Goal: Information Seeking & Learning: Learn about a topic

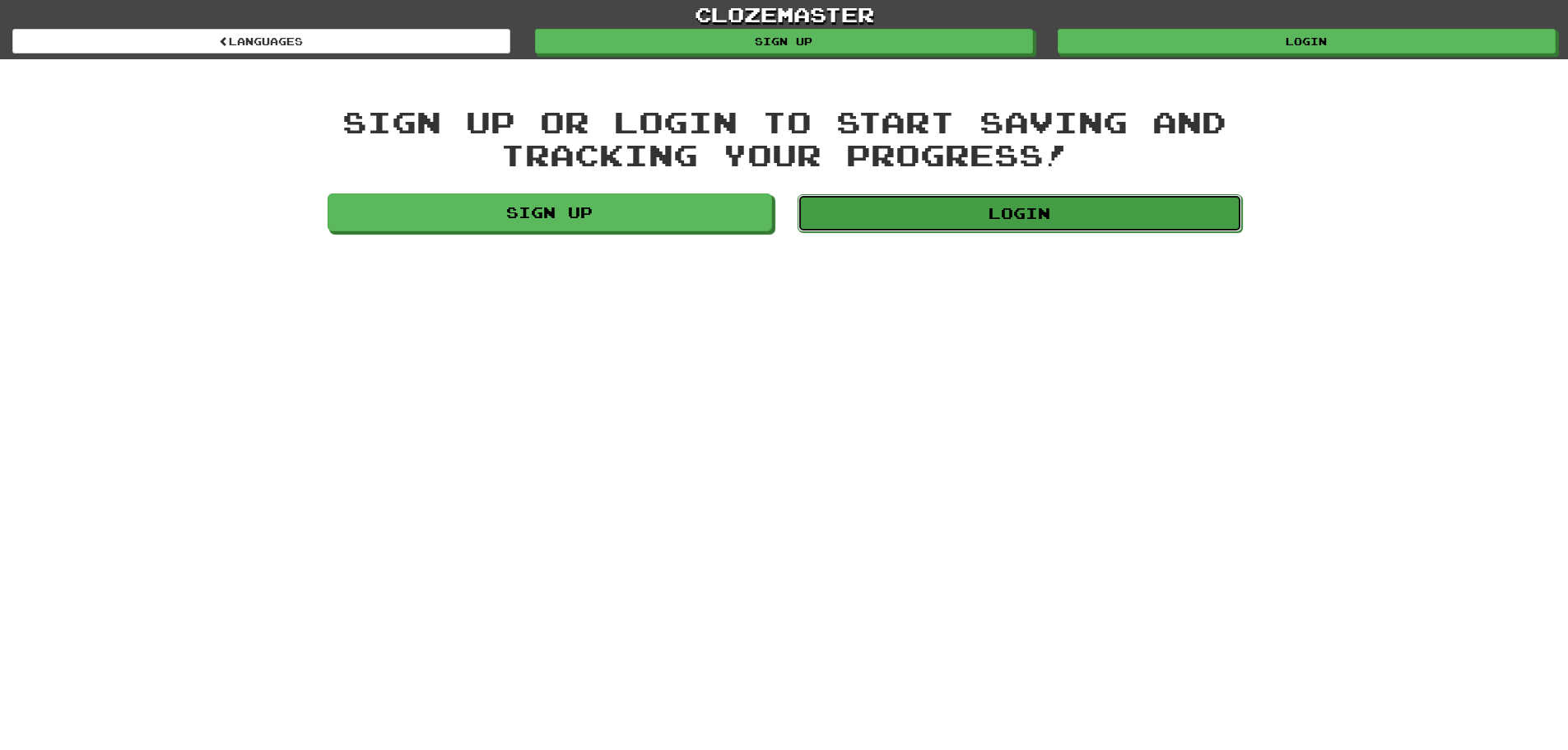
click at [999, 207] on link "Login" at bounding box center [1019, 212] width 444 height 38
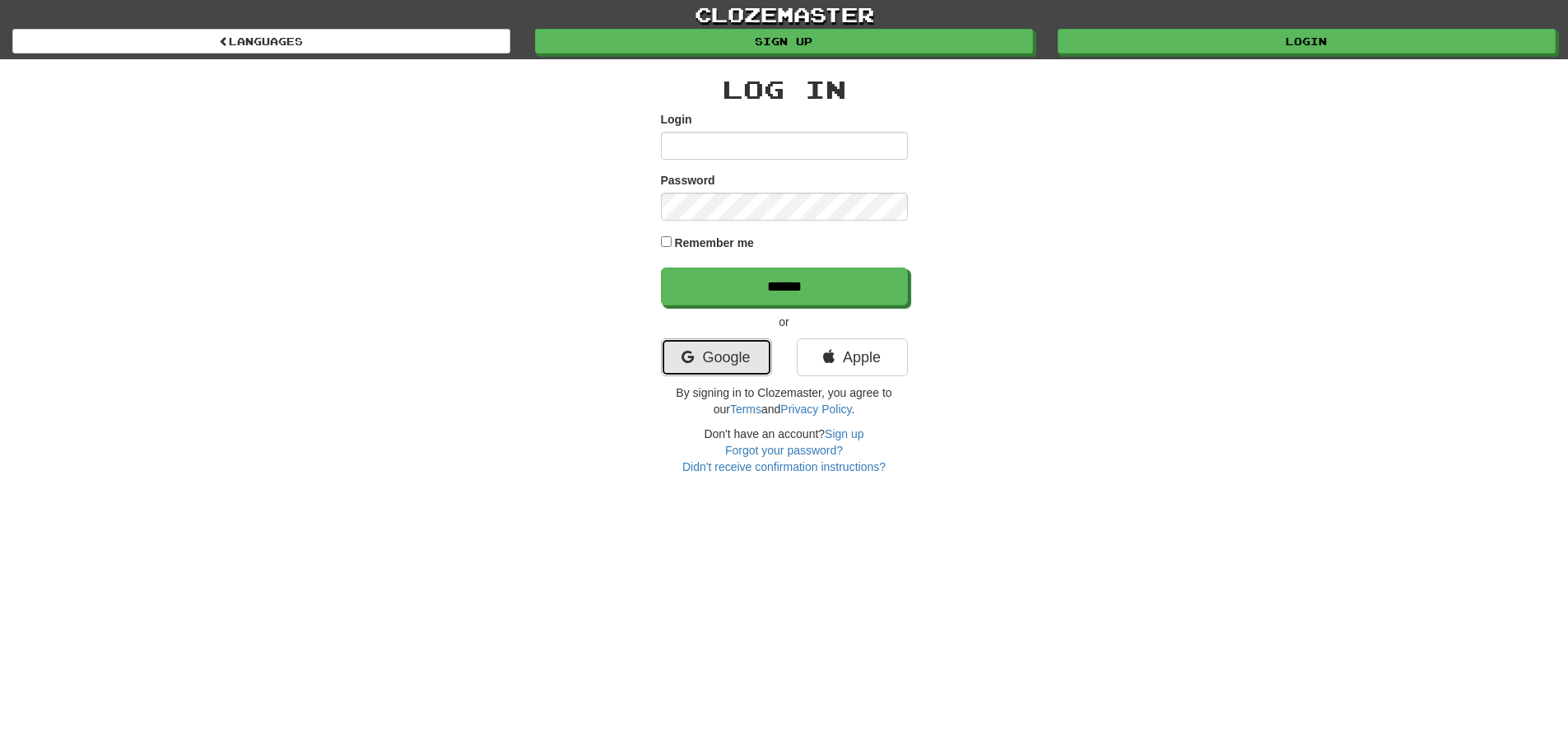
click at [696, 355] on link "Google" at bounding box center [716, 357] width 111 height 38
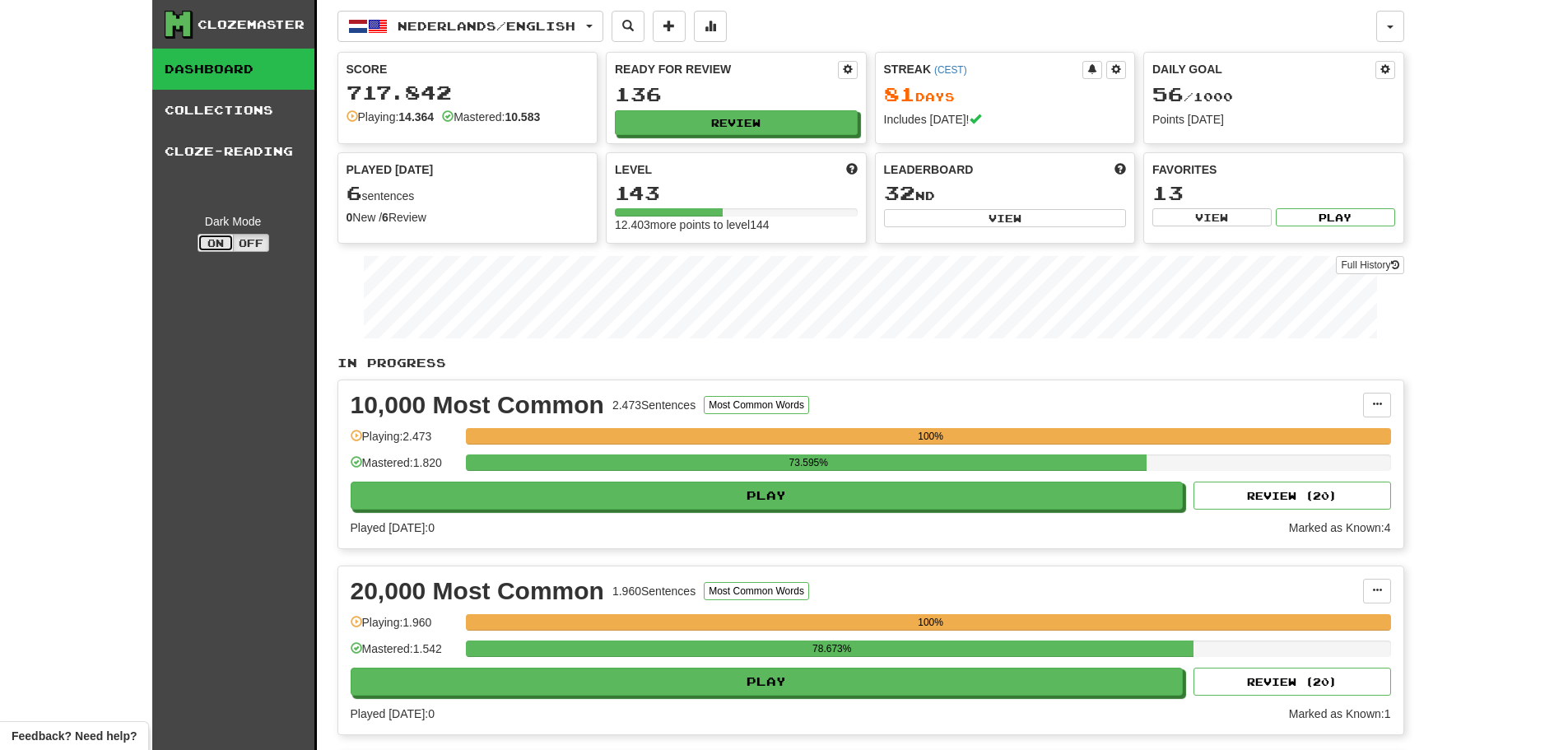
click at [224, 241] on button "On" at bounding box center [215, 242] width 36 height 18
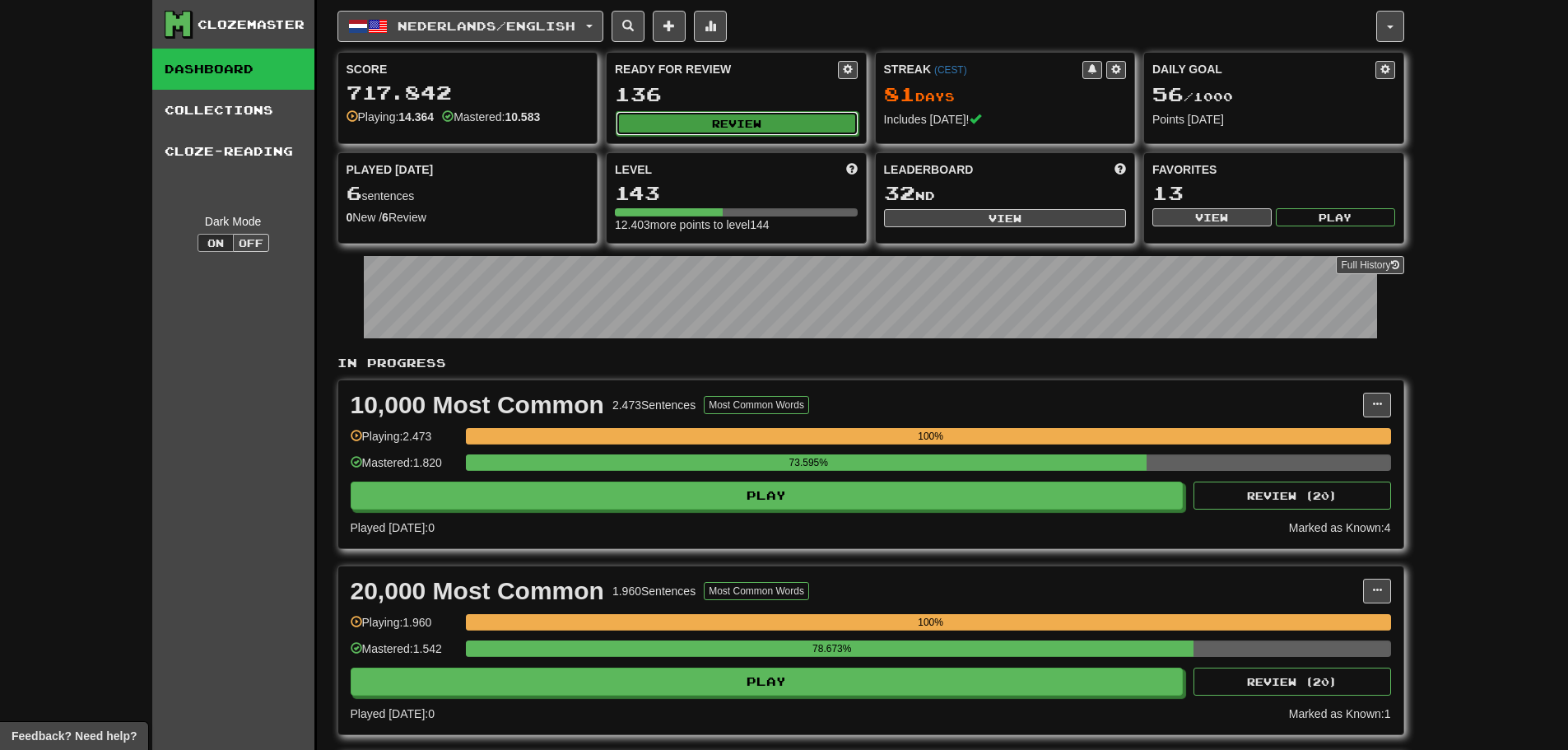
click at [666, 130] on button "Review" at bounding box center [737, 123] width 243 height 25
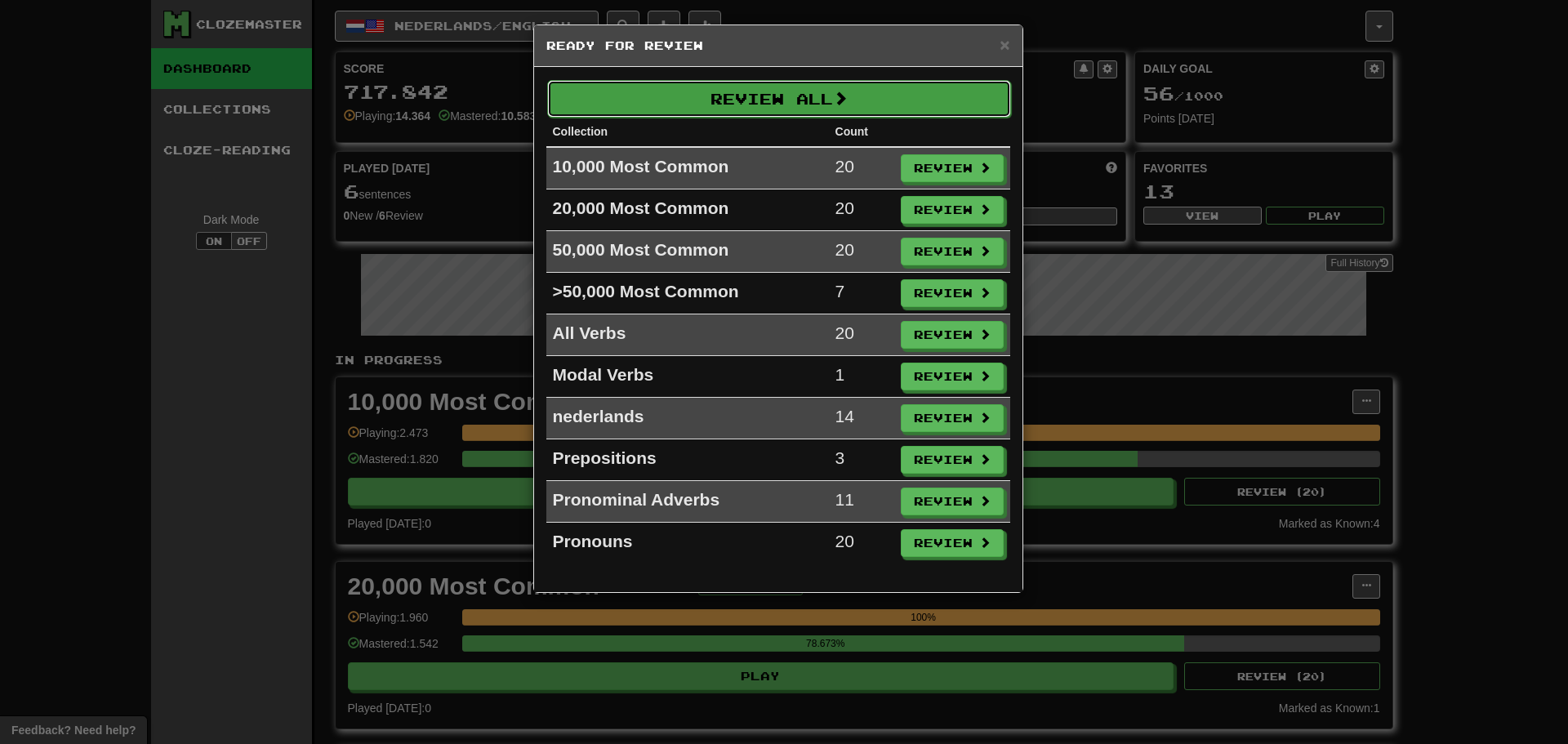
click at [783, 89] on button "Review All" at bounding box center [779, 98] width 464 height 38
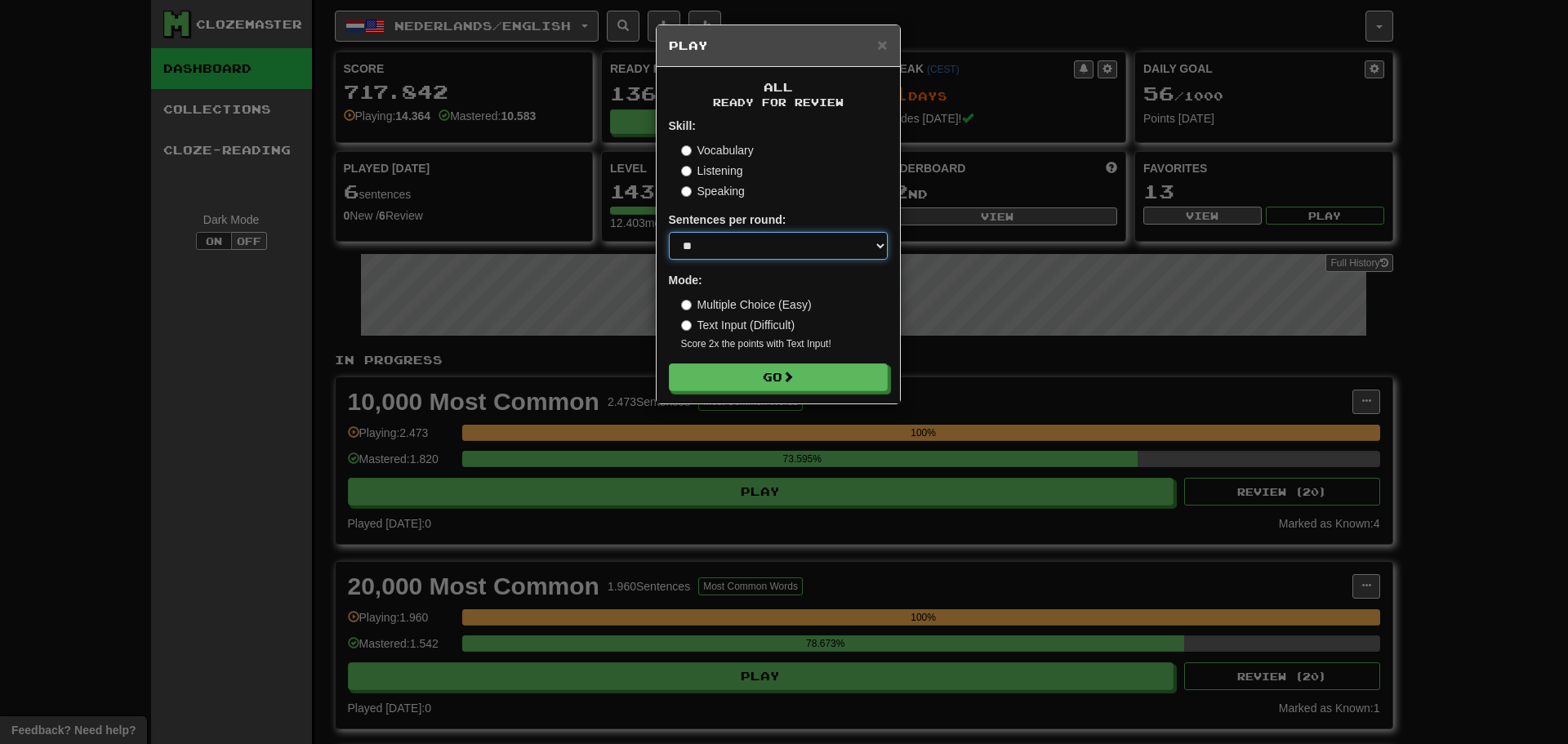
drag, startPoint x: 747, startPoint y: 236, endPoint x: 739, endPoint y: 254, distance: 19.7
click at [747, 236] on select "* ** ** ** ** ** *** ********" at bounding box center [778, 245] width 219 height 28
select select "********"
click at [669, 232] on select "* ** ** ** ** ** *** ********" at bounding box center [778, 245] width 219 height 28
click at [741, 378] on button "Go" at bounding box center [779, 378] width 219 height 28
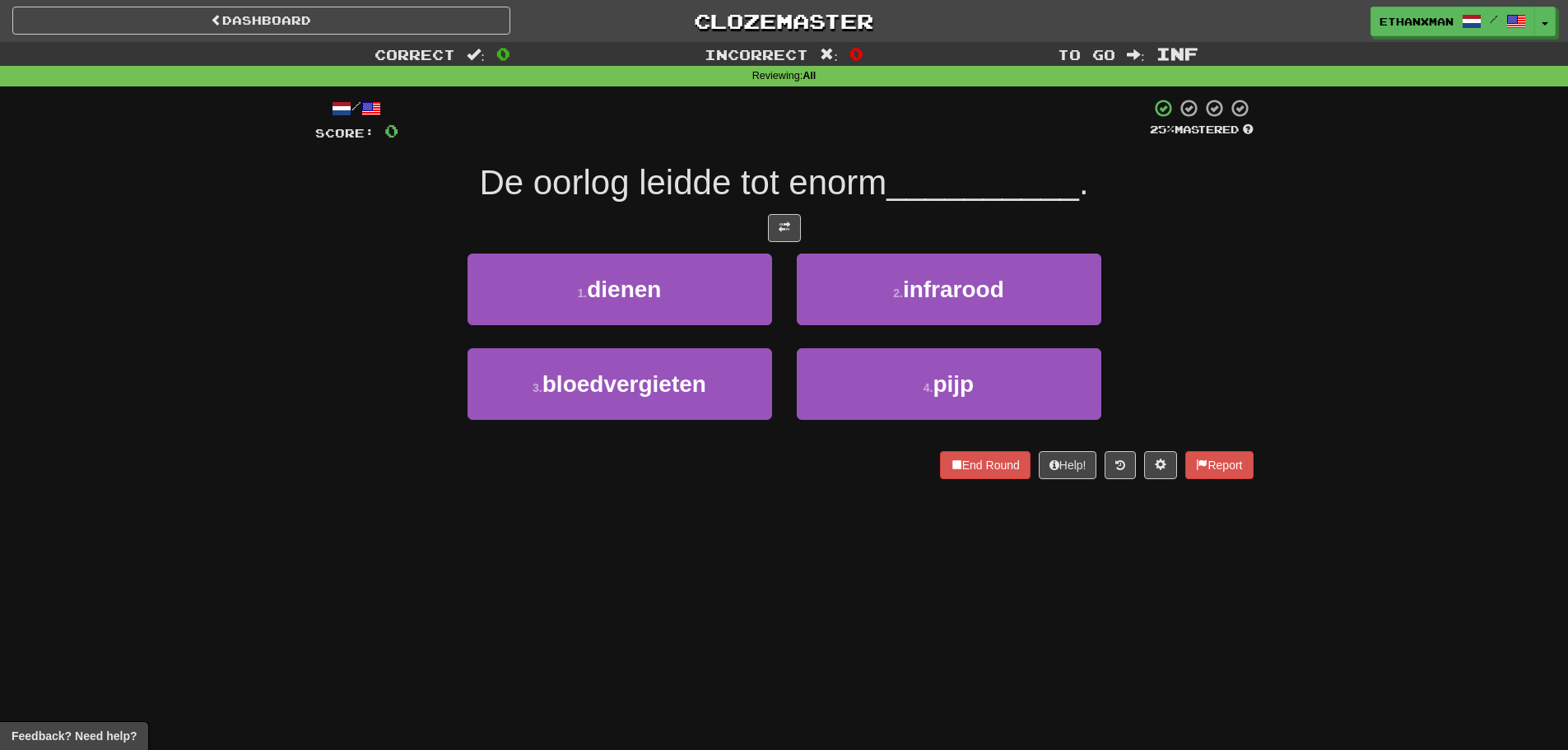
click at [721, 509] on div "Dashboard Clozemaster ethanxman / Toggle Dropdown Dashboard Leaderboard Activit…" at bounding box center [784, 375] width 1568 height 750
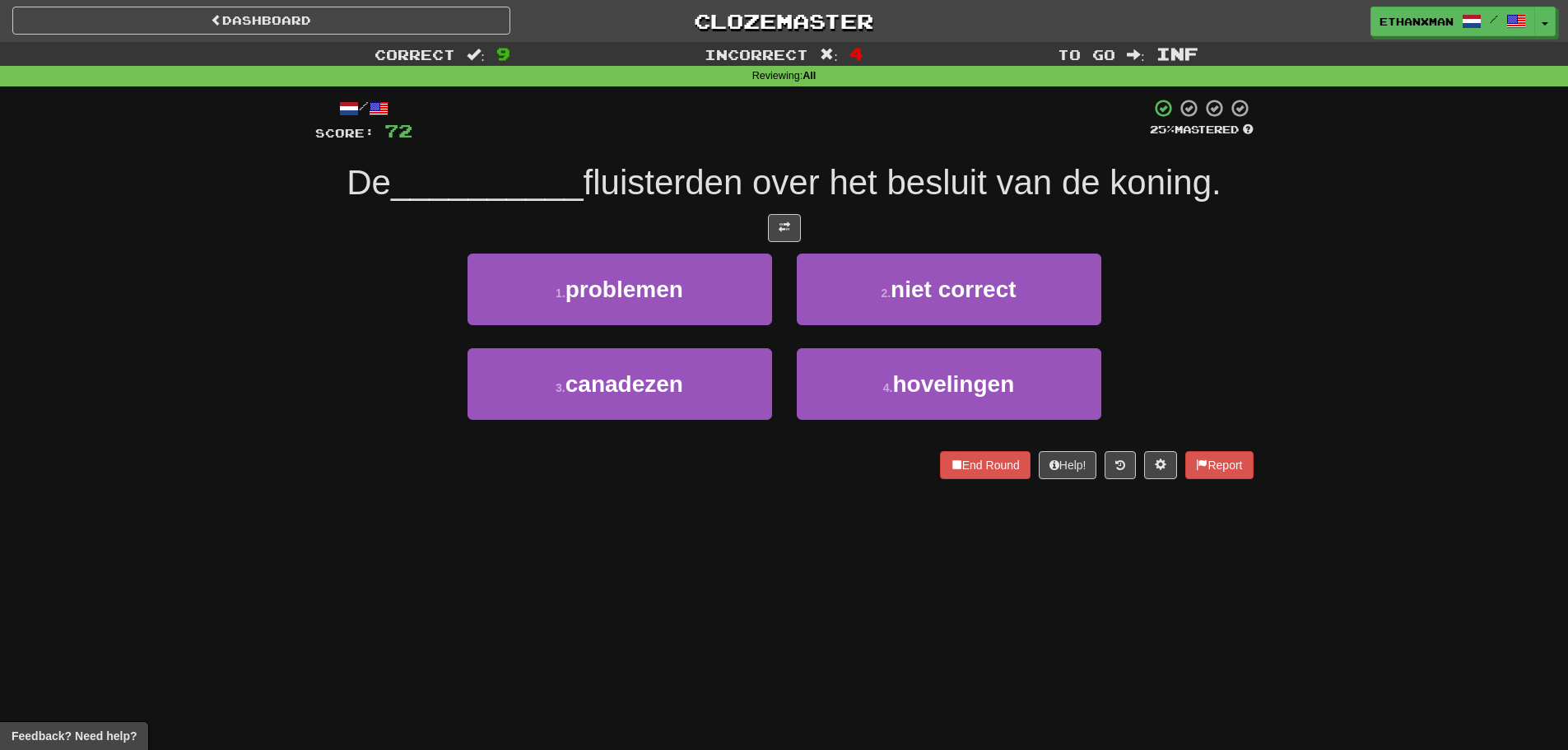
click at [781, 530] on div "Dashboard Clozemaster ethanxman / Toggle Dropdown Dashboard Leaderboard Activit…" at bounding box center [784, 375] width 1568 height 750
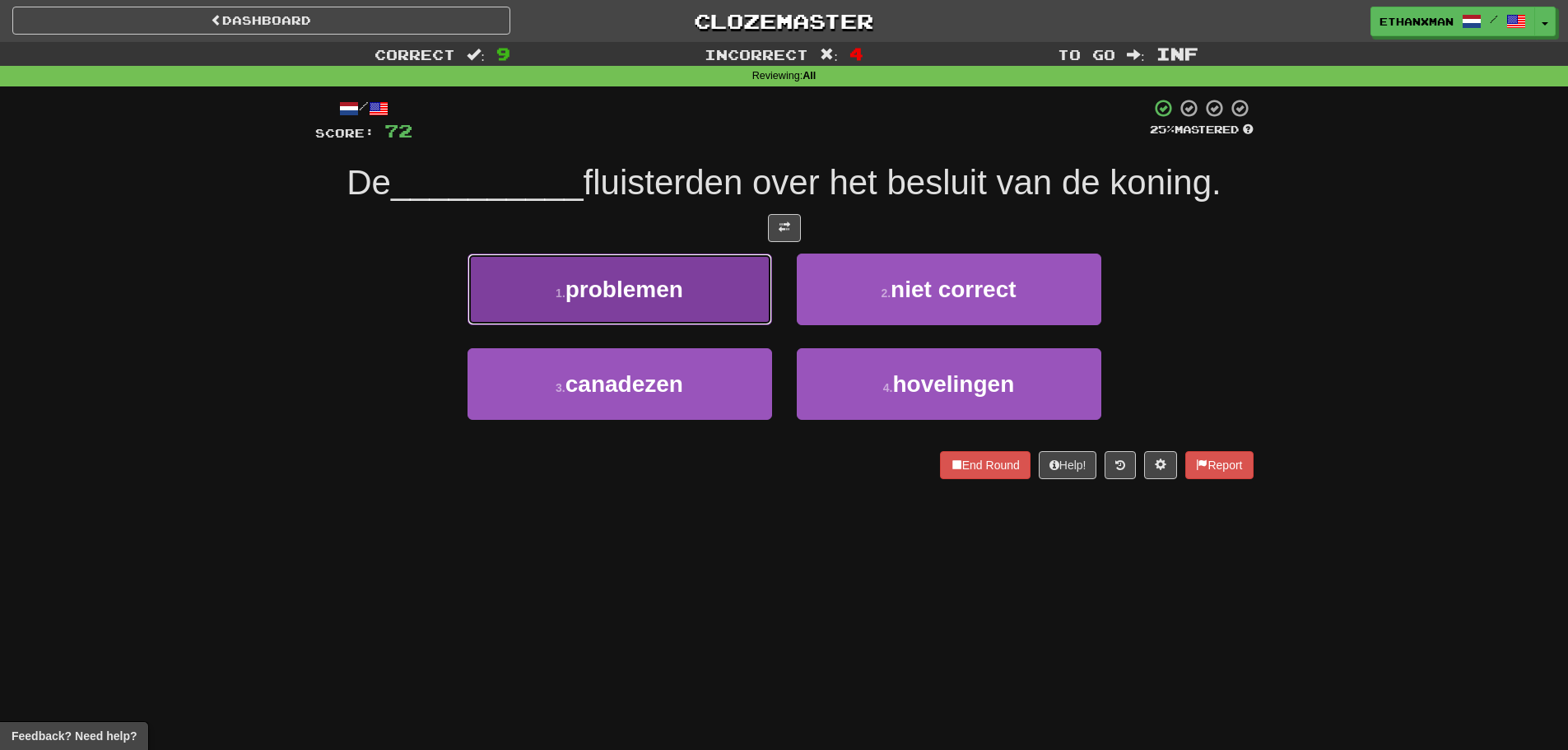
click at [685, 299] on button "1 . problemen" at bounding box center [620, 289] width 305 height 72
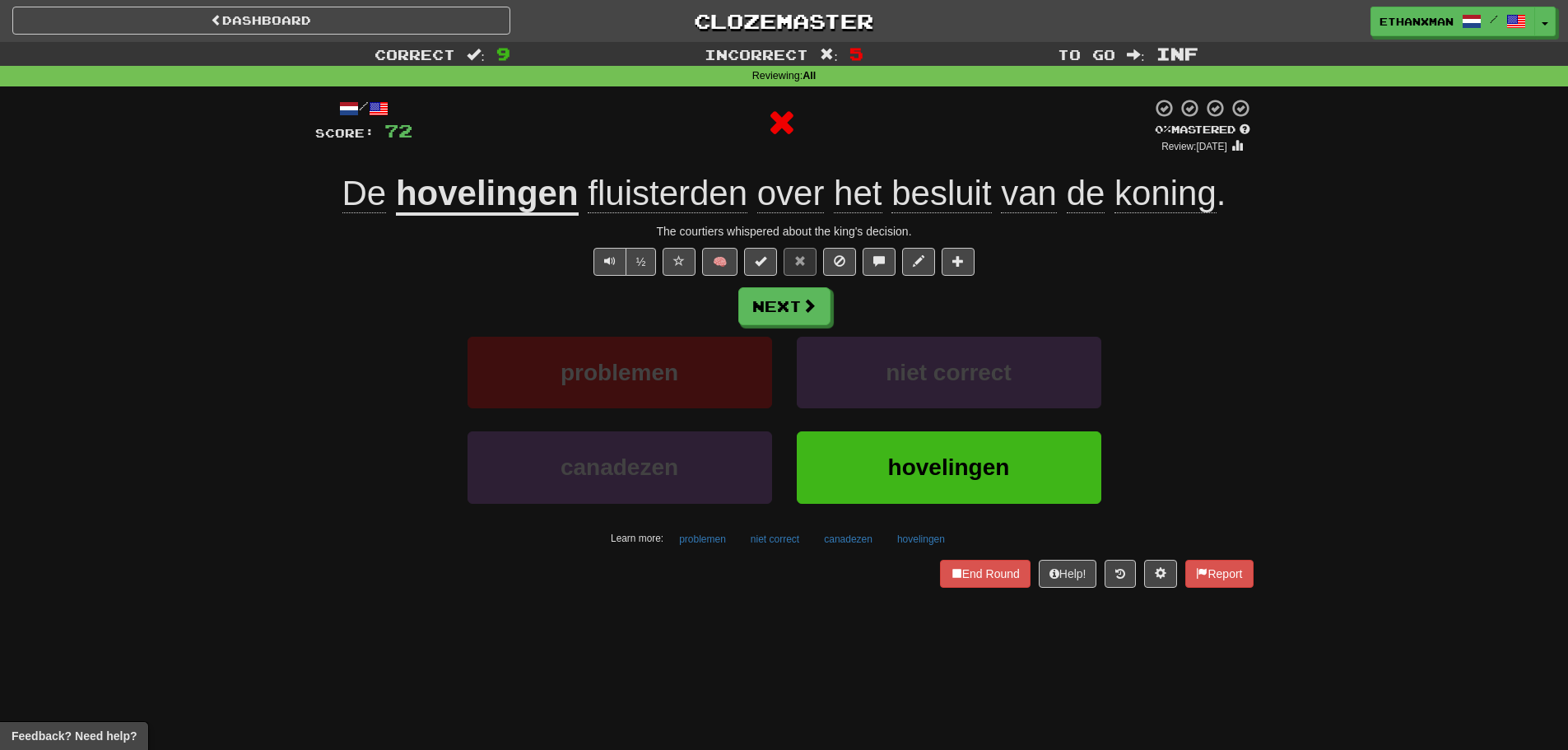
click at [768, 285] on div "/ Score: 72 0 % Mastered Review: 2025-10-15 De hovelingen fluisterden over het …" at bounding box center [784, 343] width 938 height 489
click at [772, 295] on button "Next" at bounding box center [785, 306] width 92 height 38
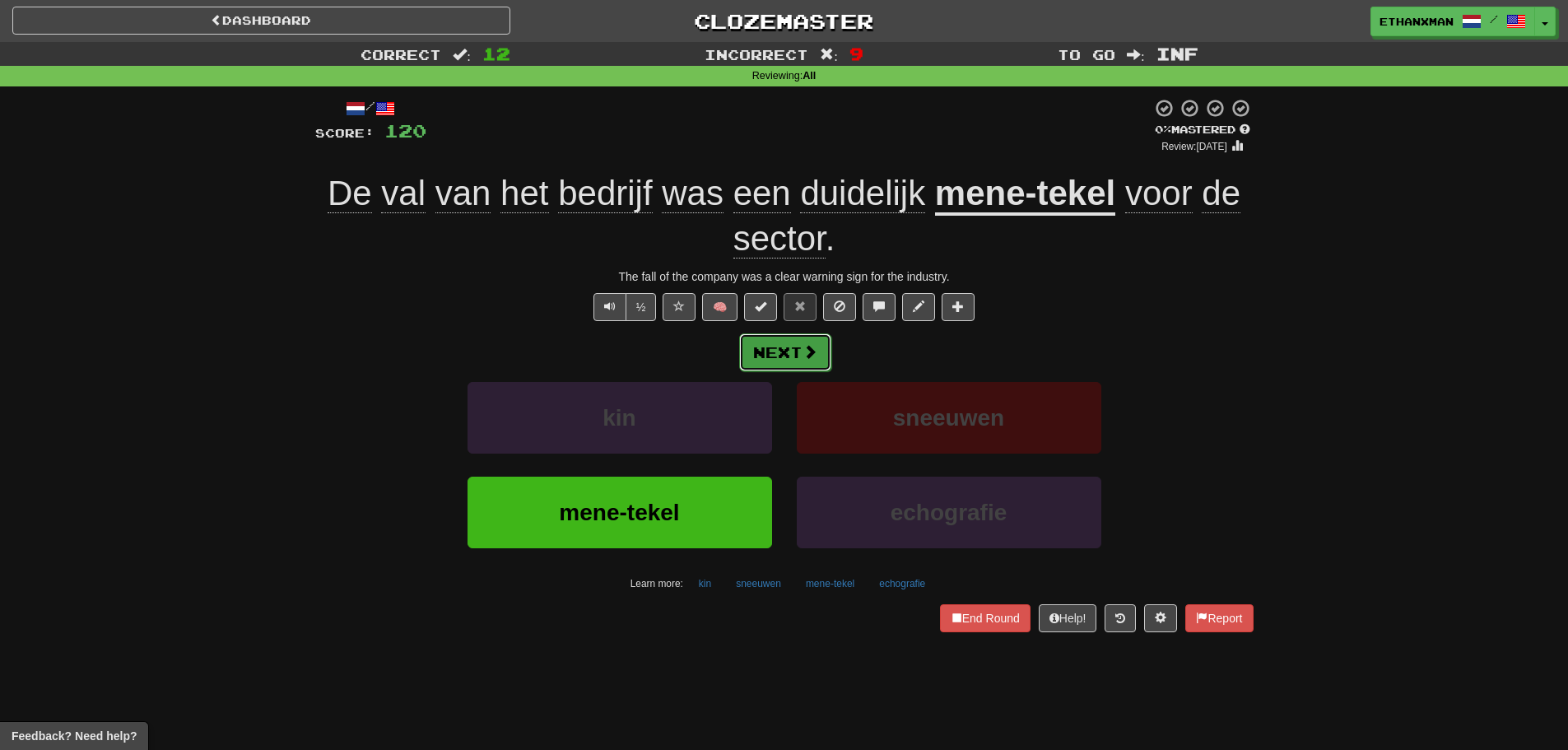
click at [798, 364] on button "Next" at bounding box center [785, 352] width 92 height 38
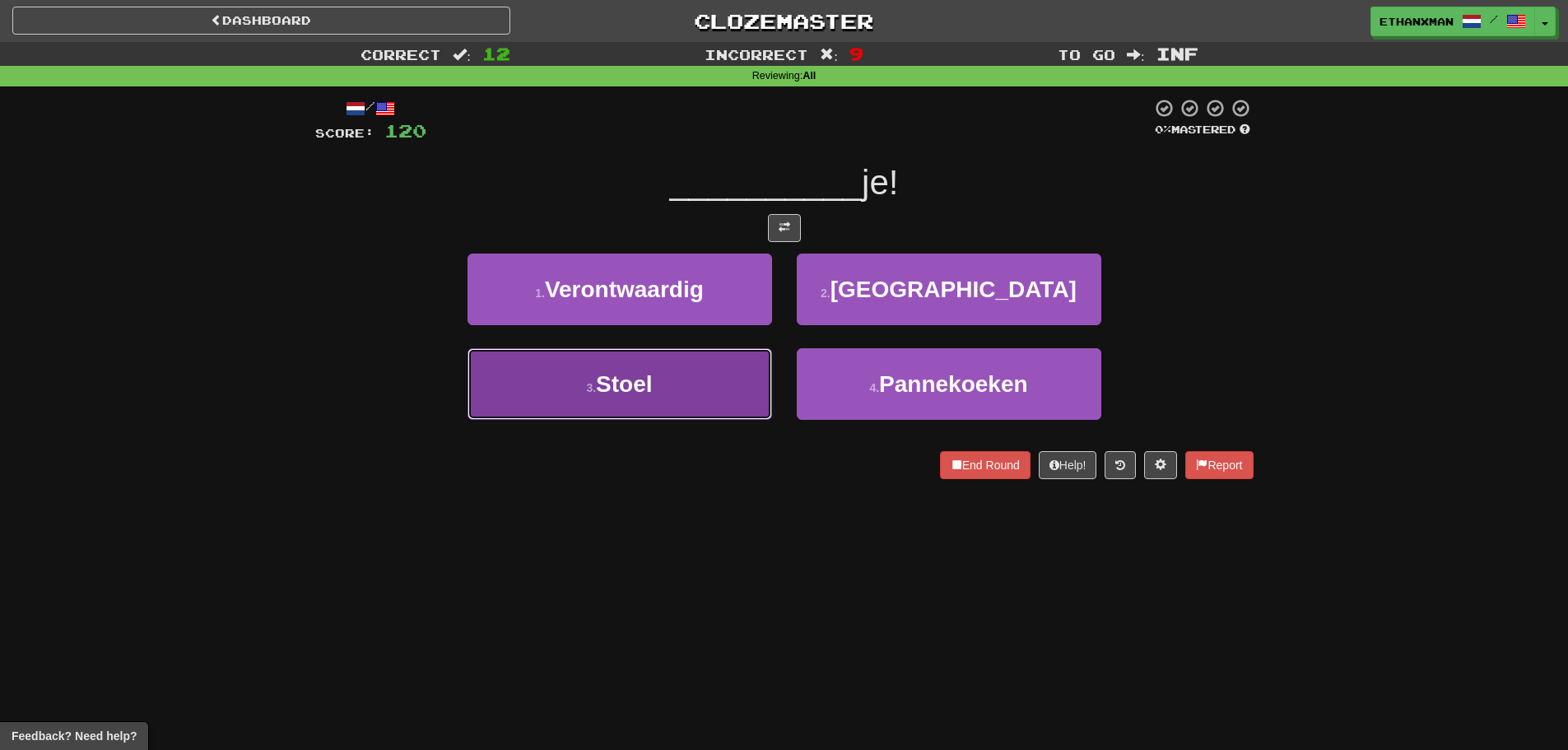
click at [695, 383] on button "3 . Stoel" at bounding box center [620, 383] width 305 height 72
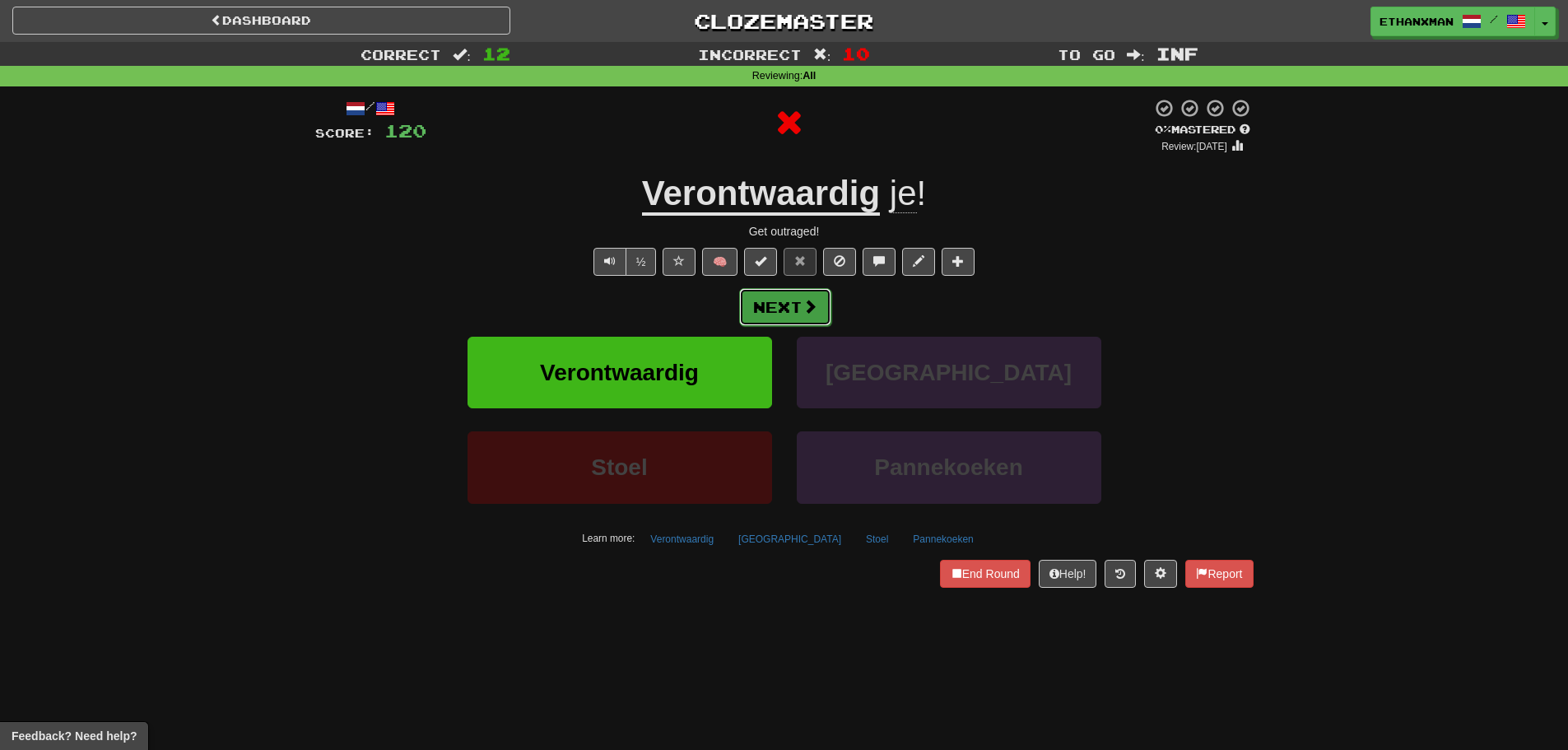
click at [808, 309] on span at bounding box center [810, 306] width 15 height 15
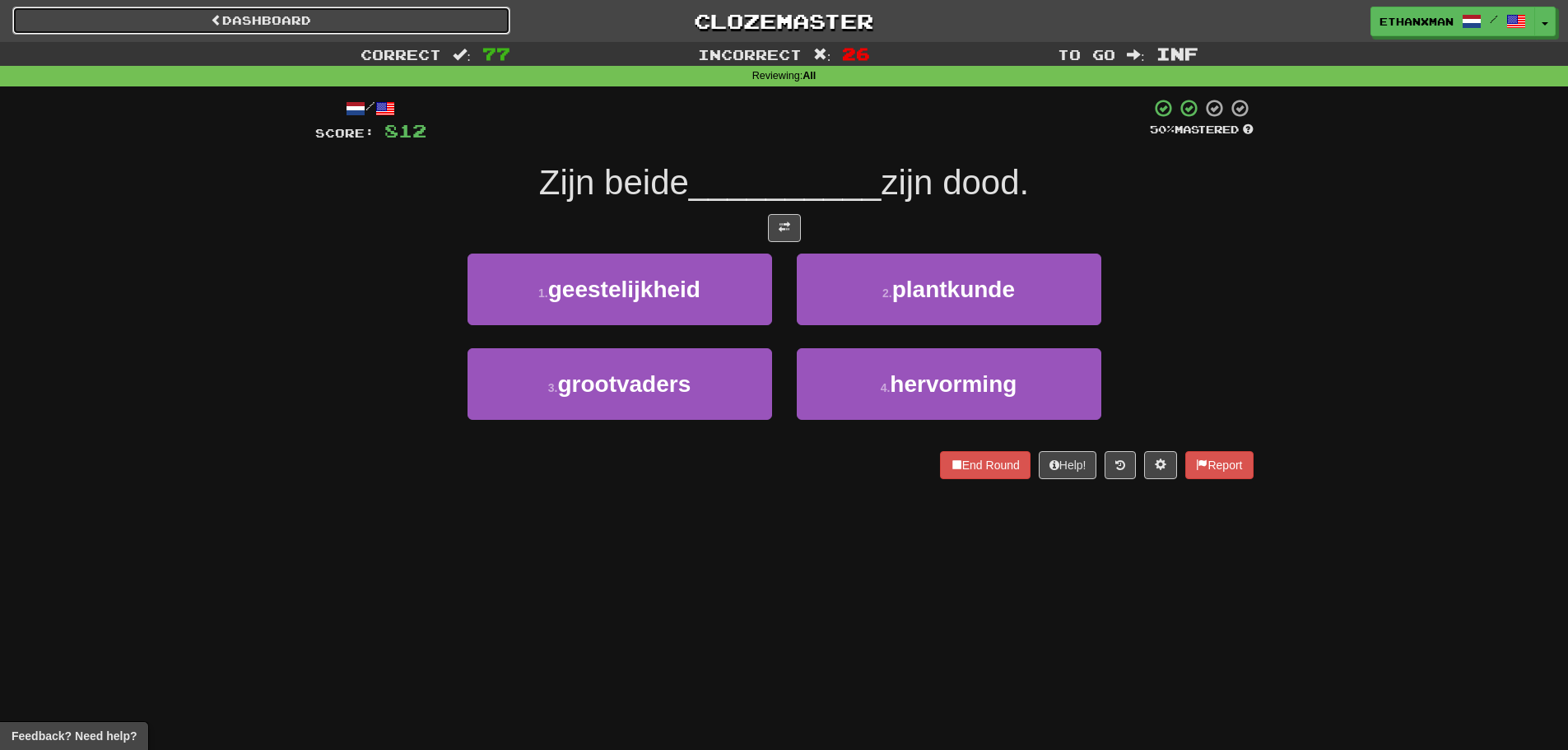
click at [319, 17] on link "Dashboard" at bounding box center [262, 20] width 498 height 28
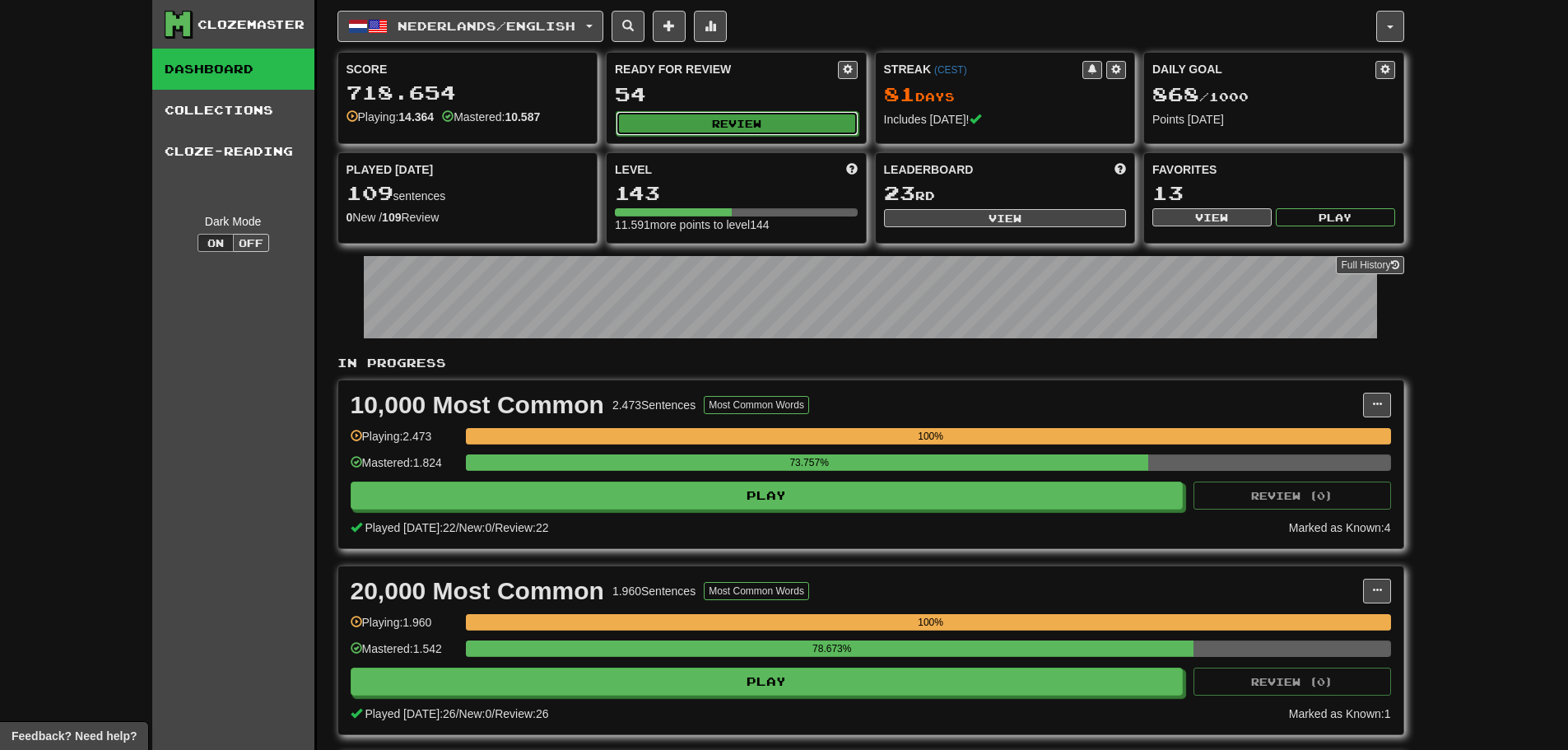
click at [747, 122] on button "Review" at bounding box center [737, 123] width 243 height 25
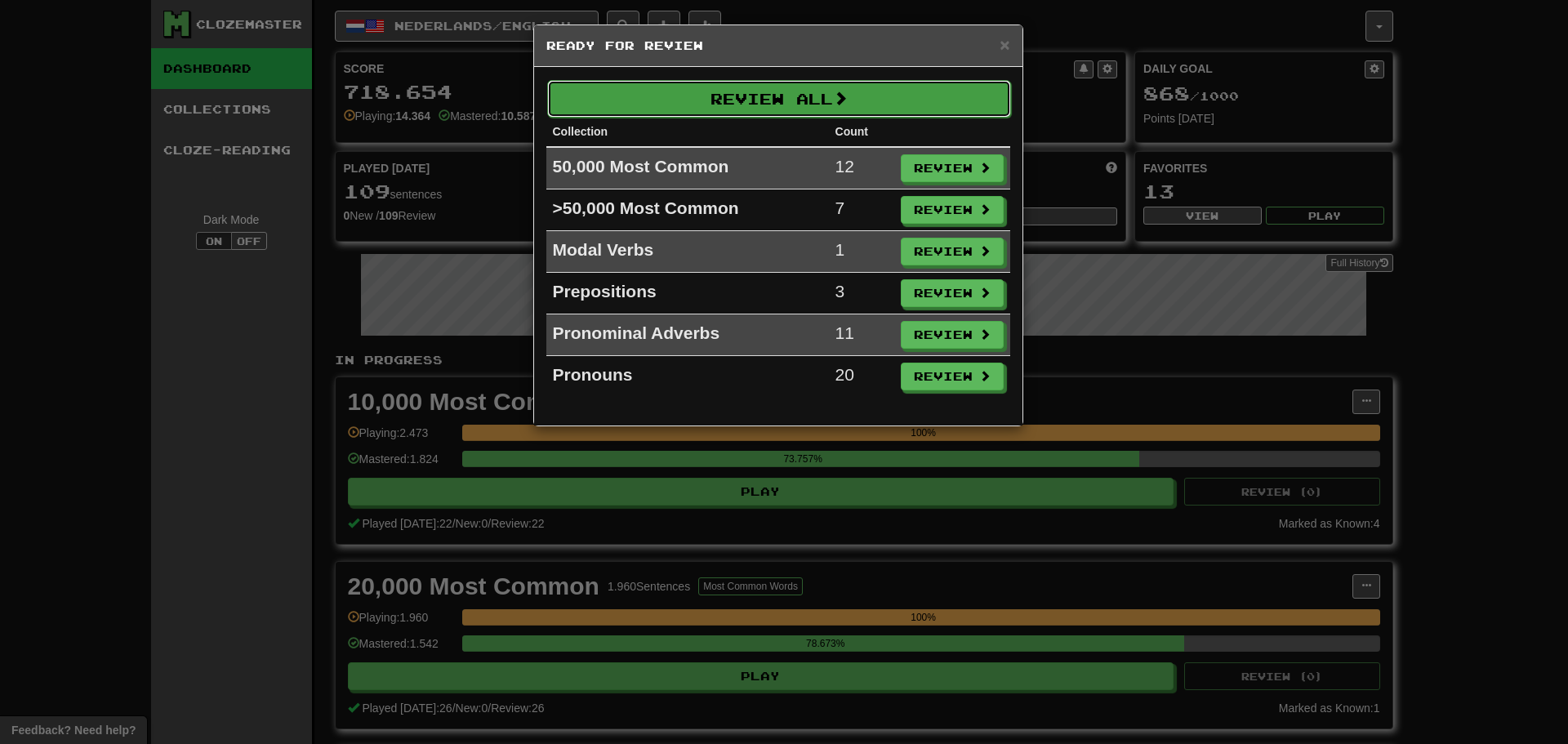
click at [819, 107] on button "Review All" at bounding box center [779, 98] width 464 height 38
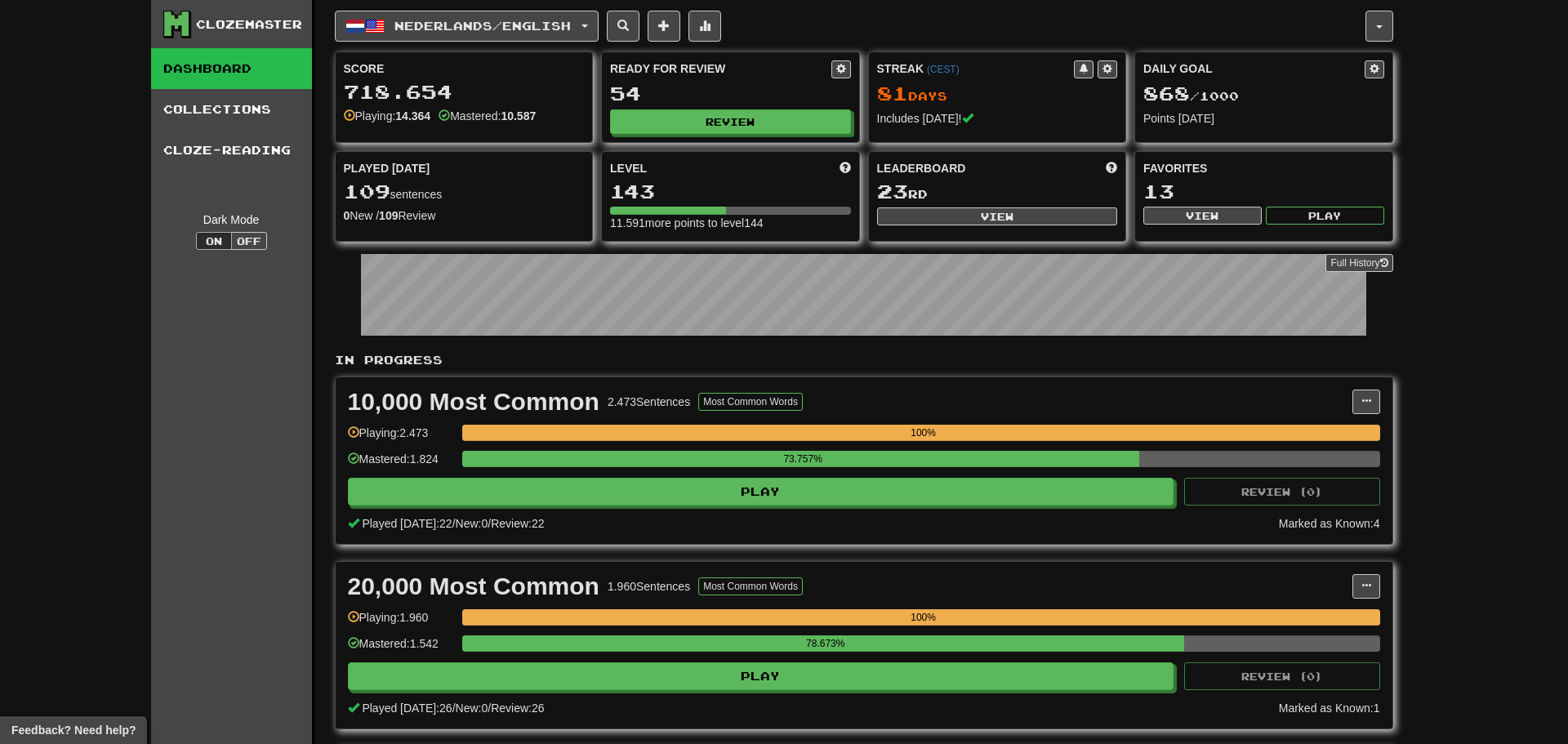
select select "********"
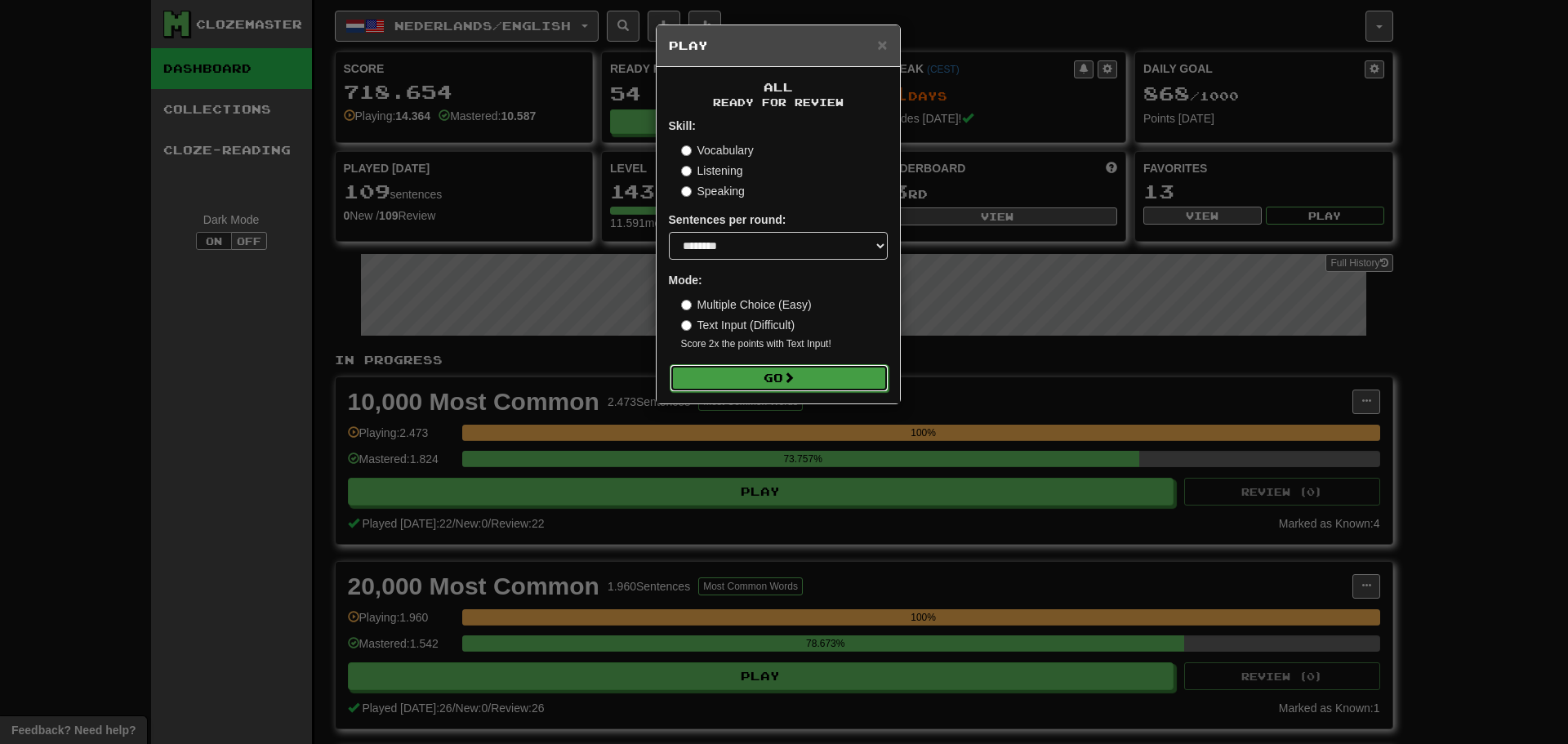
click at [781, 374] on button "Go" at bounding box center [779, 378] width 219 height 28
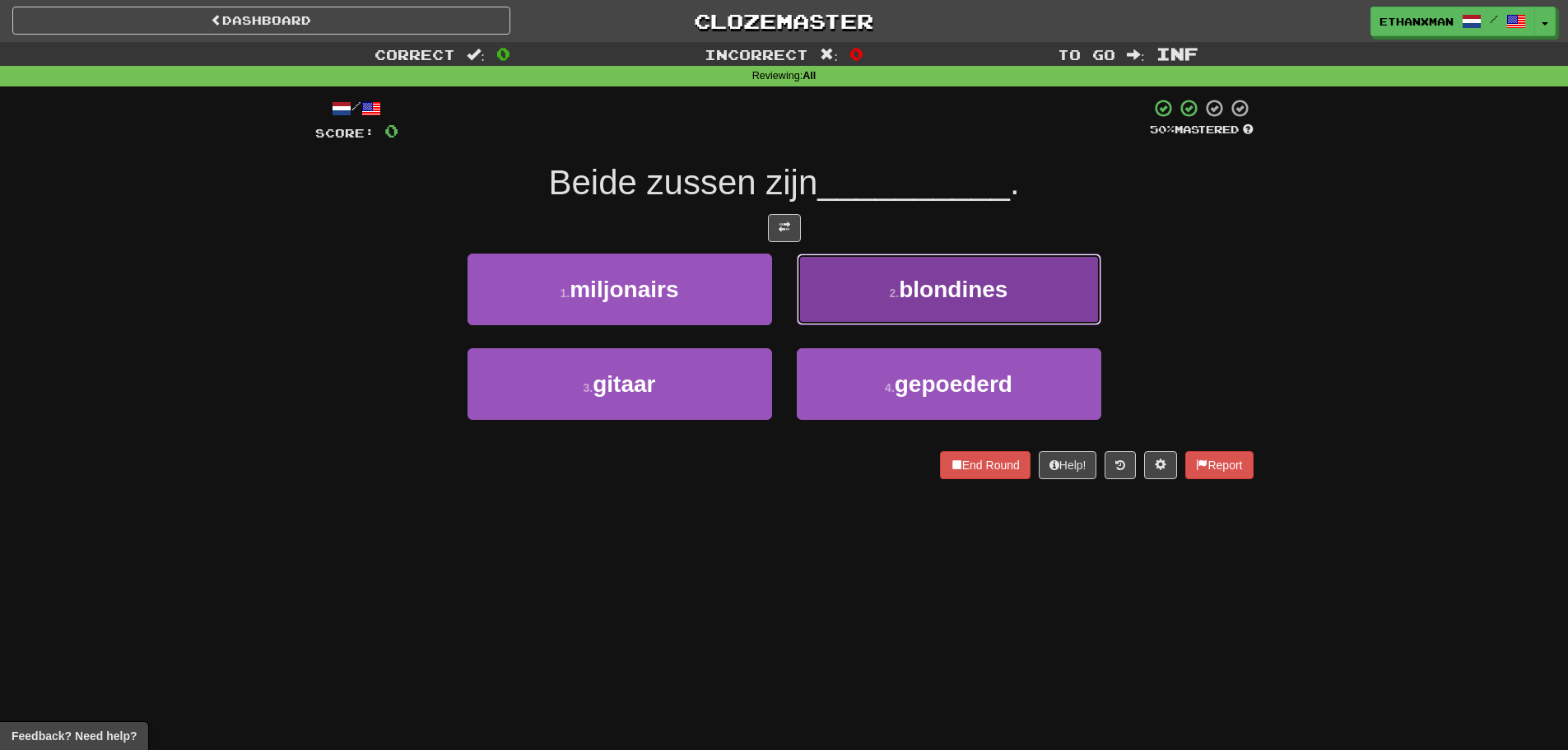
click at [889, 316] on button "2 . blondines" at bounding box center [949, 289] width 305 height 72
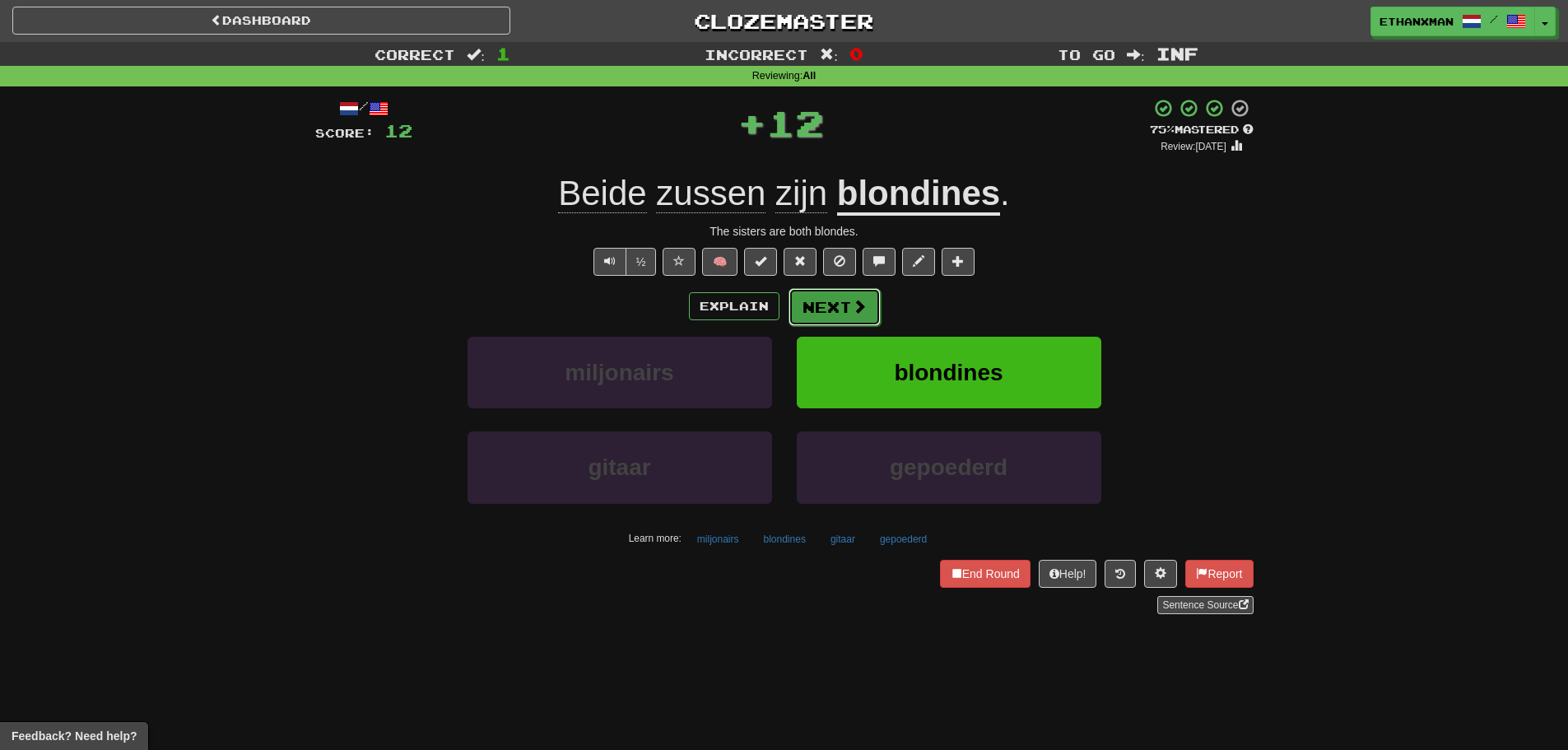
click at [852, 317] on button "Next" at bounding box center [834, 306] width 92 height 38
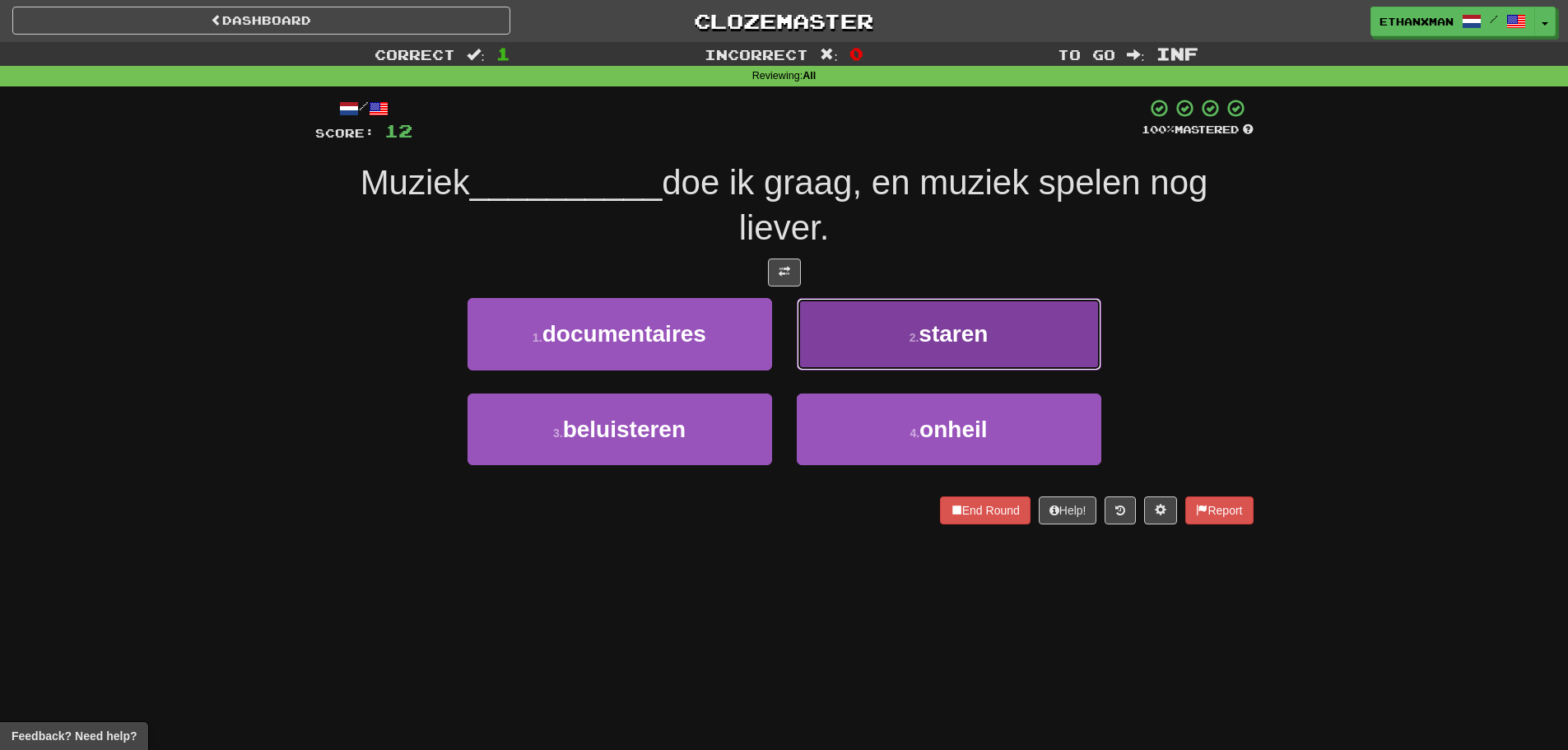
click at [862, 345] on button "2 . staren" at bounding box center [949, 334] width 305 height 72
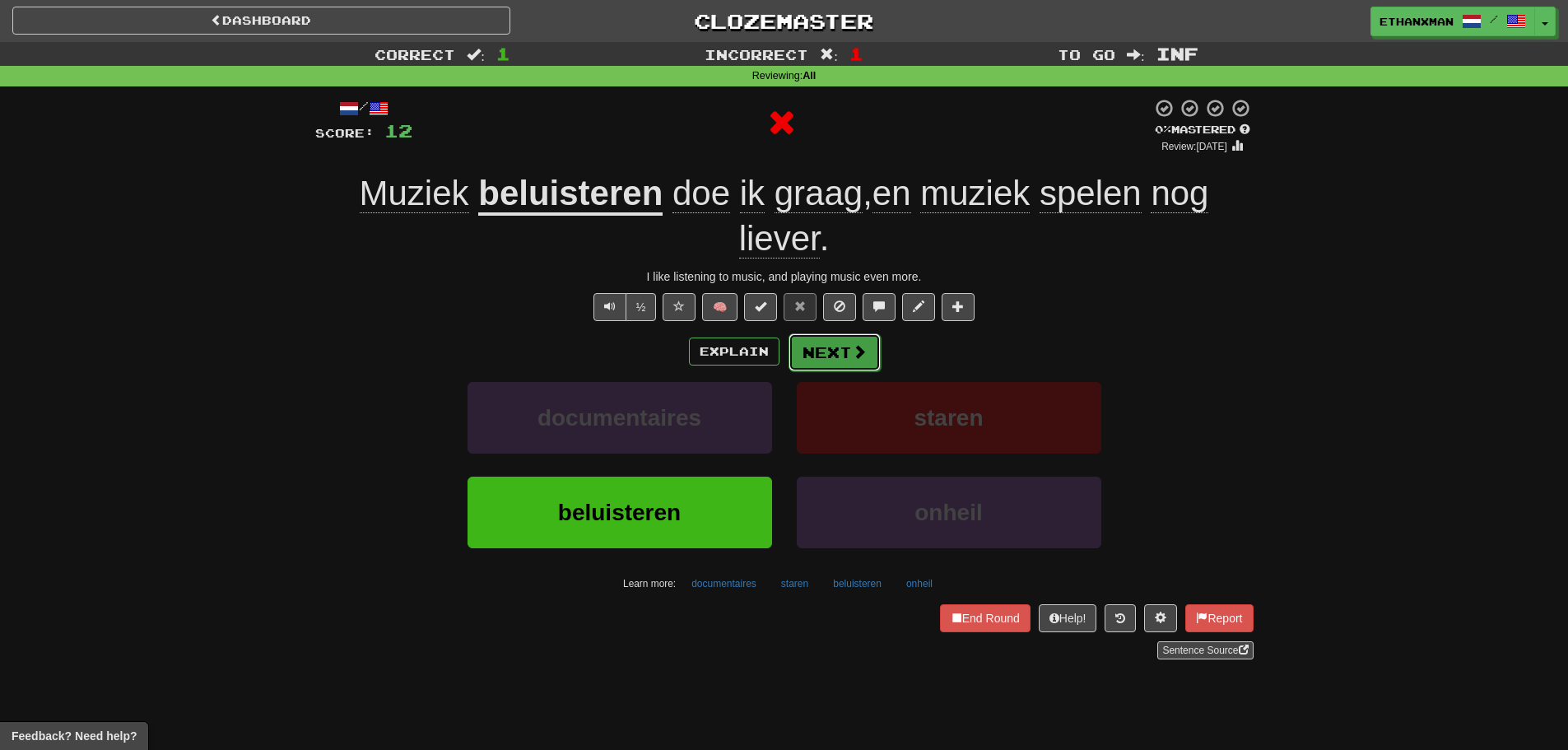
click at [834, 347] on button "Next" at bounding box center [834, 352] width 92 height 38
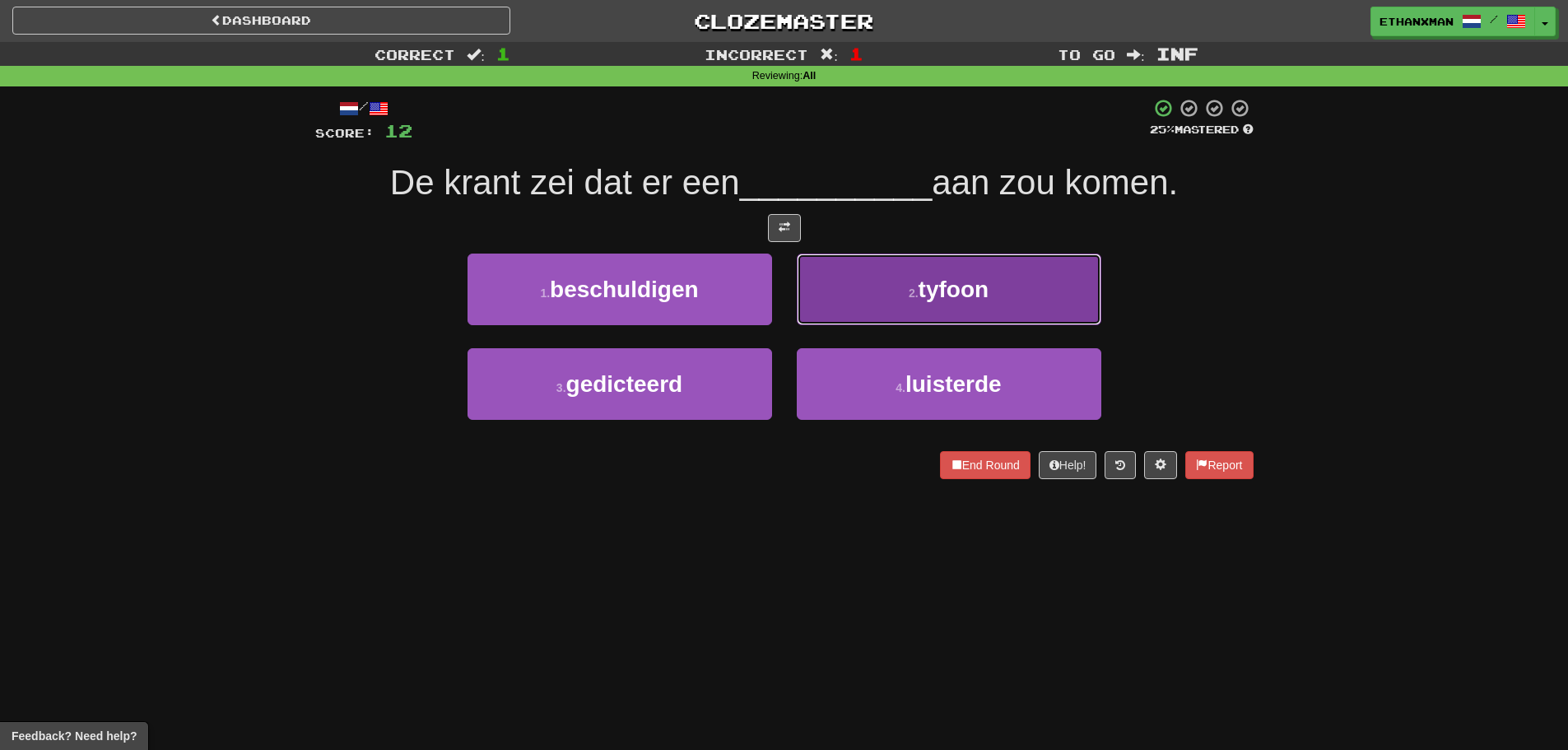
click at [847, 311] on button "2 . tyfoon" at bounding box center [949, 289] width 305 height 72
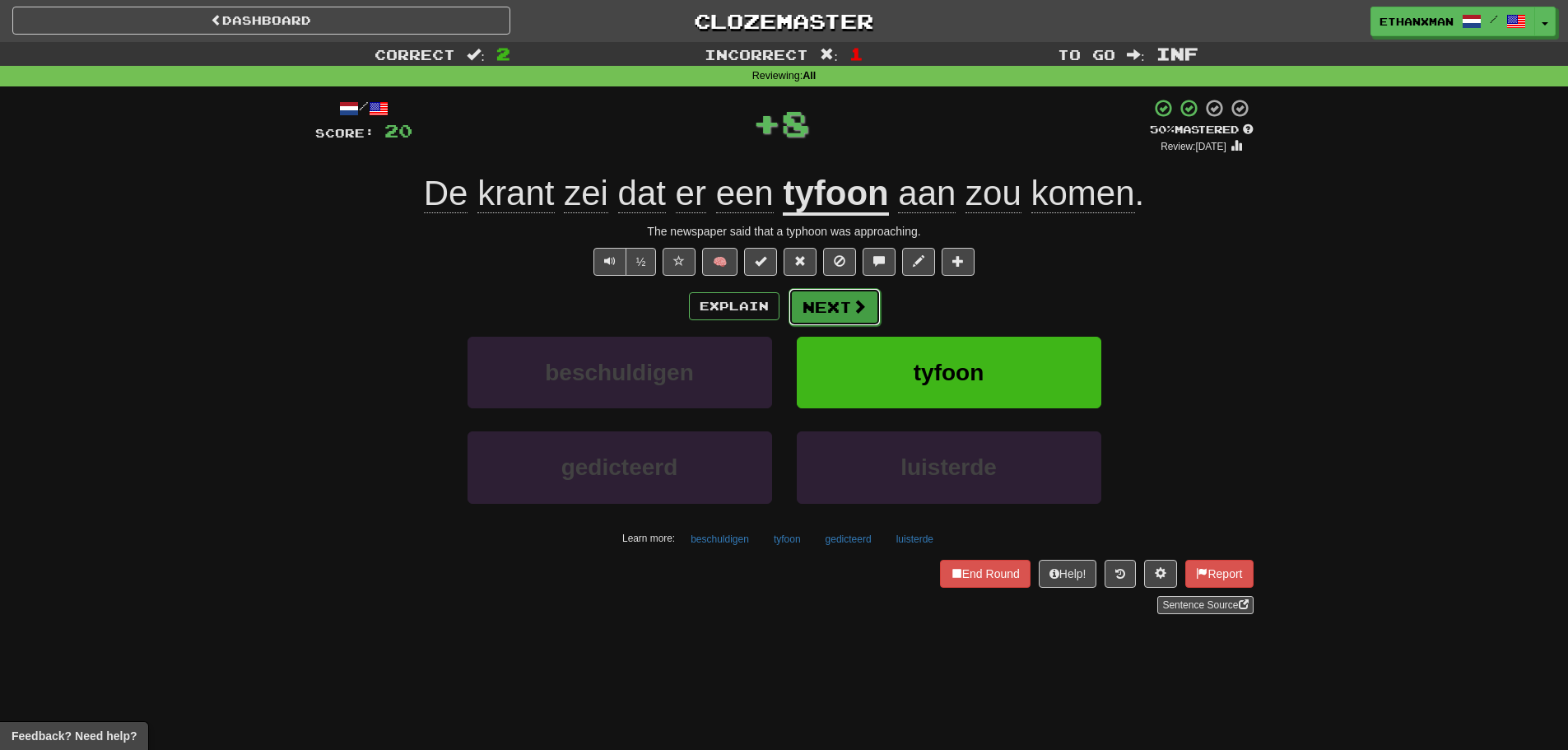
click at [842, 312] on button "Next" at bounding box center [834, 306] width 92 height 38
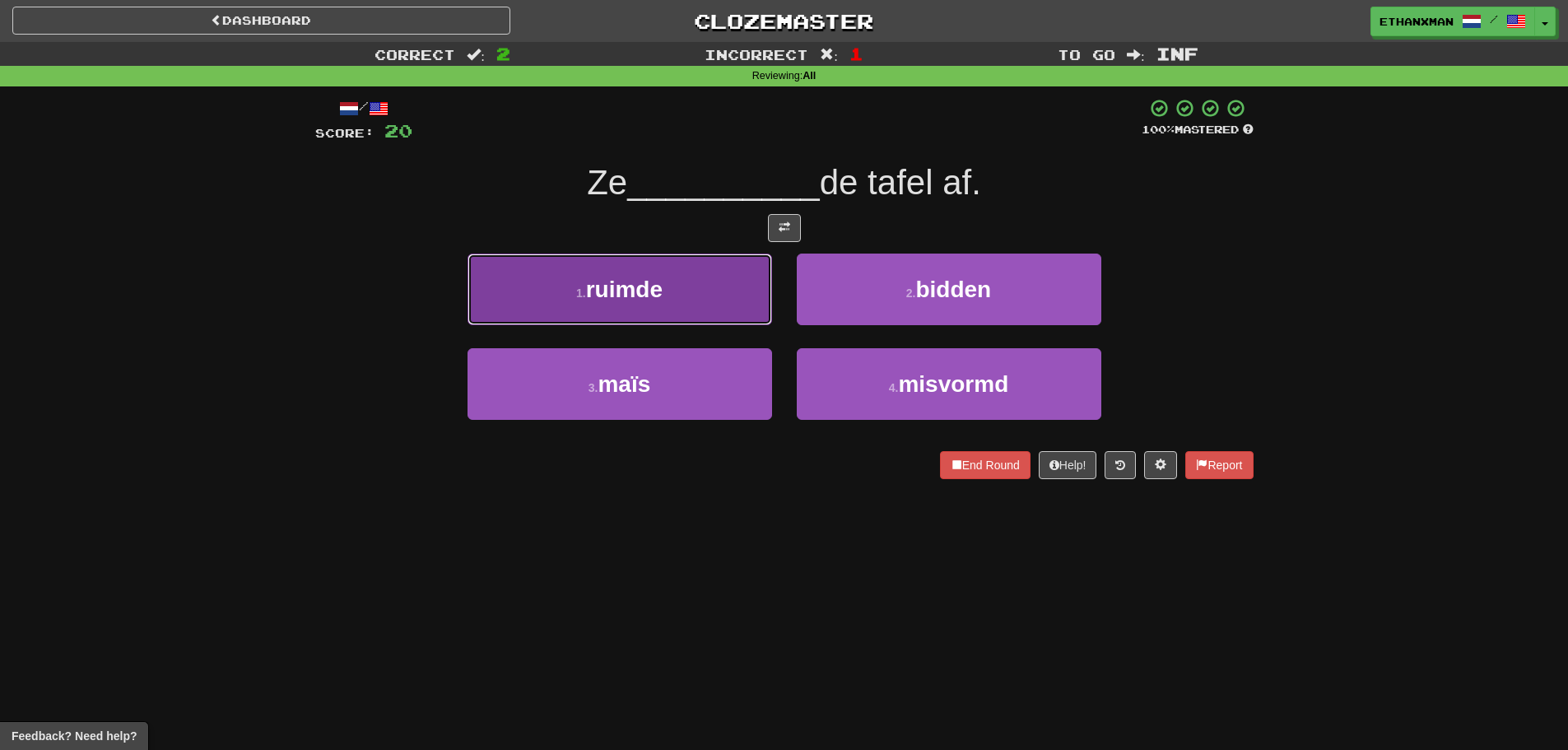
click at [650, 287] on span "ruimde" at bounding box center [624, 290] width 76 height 25
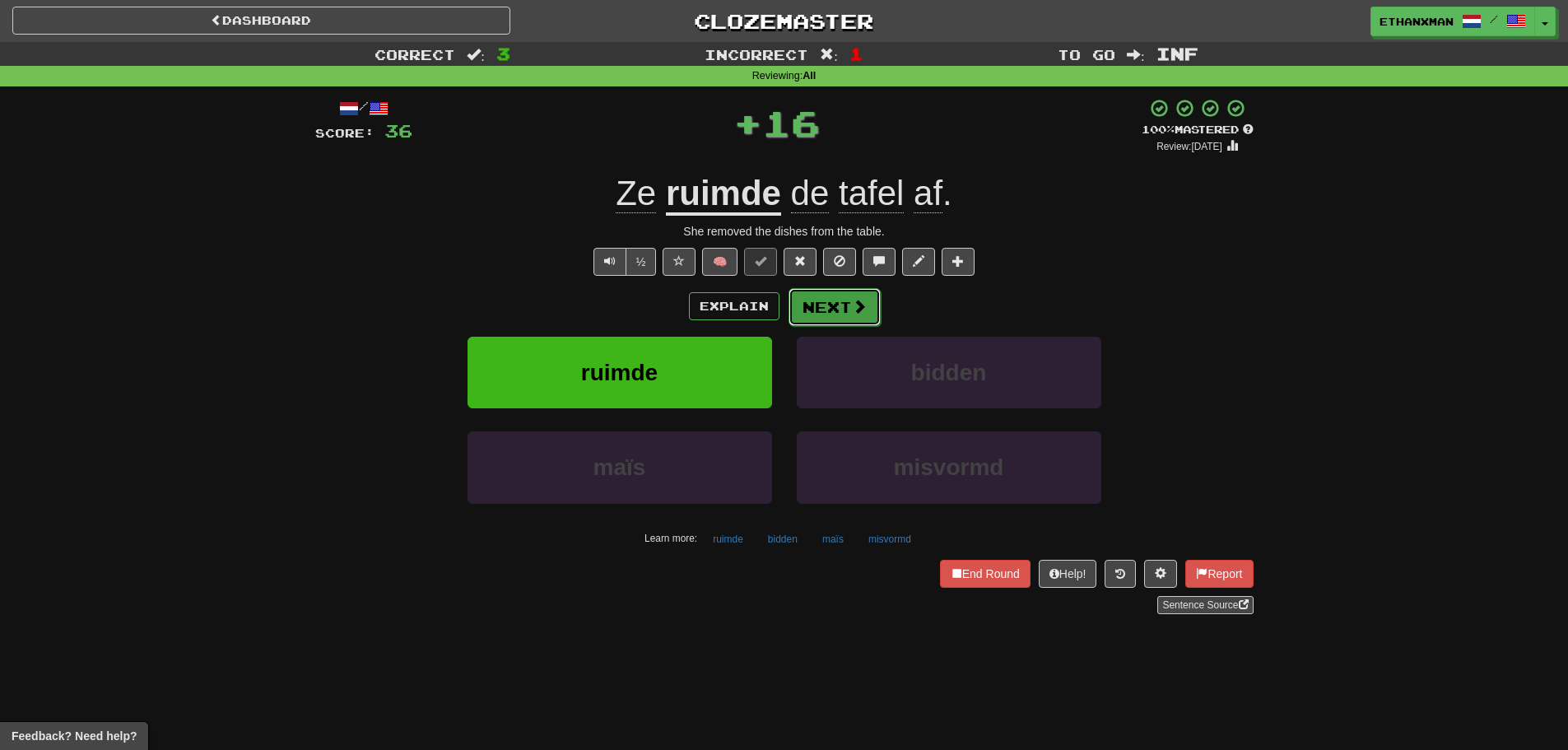
click at [812, 304] on button "Next" at bounding box center [834, 306] width 92 height 38
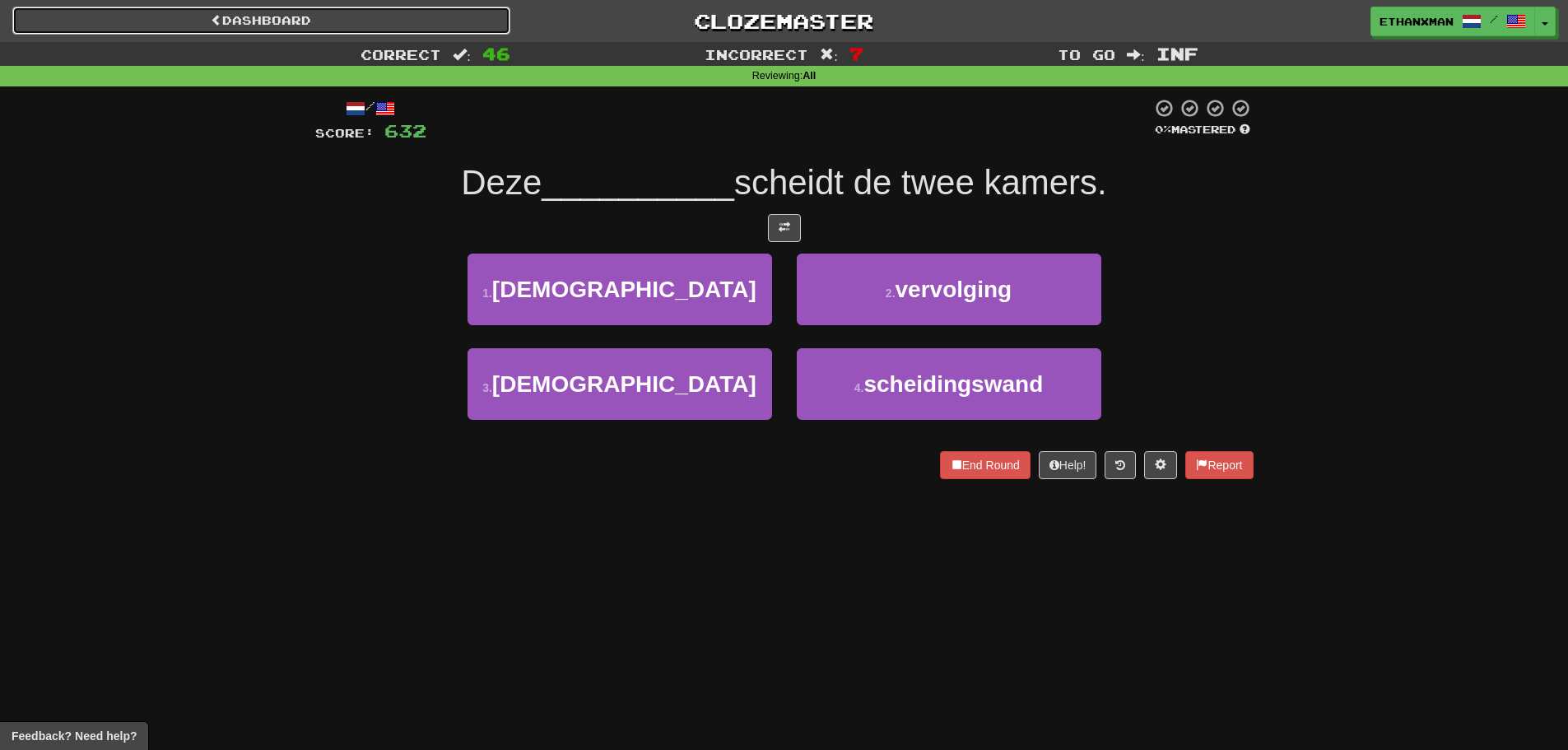
click at [400, 12] on link "Dashboard" at bounding box center [262, 20] width 498 height 28
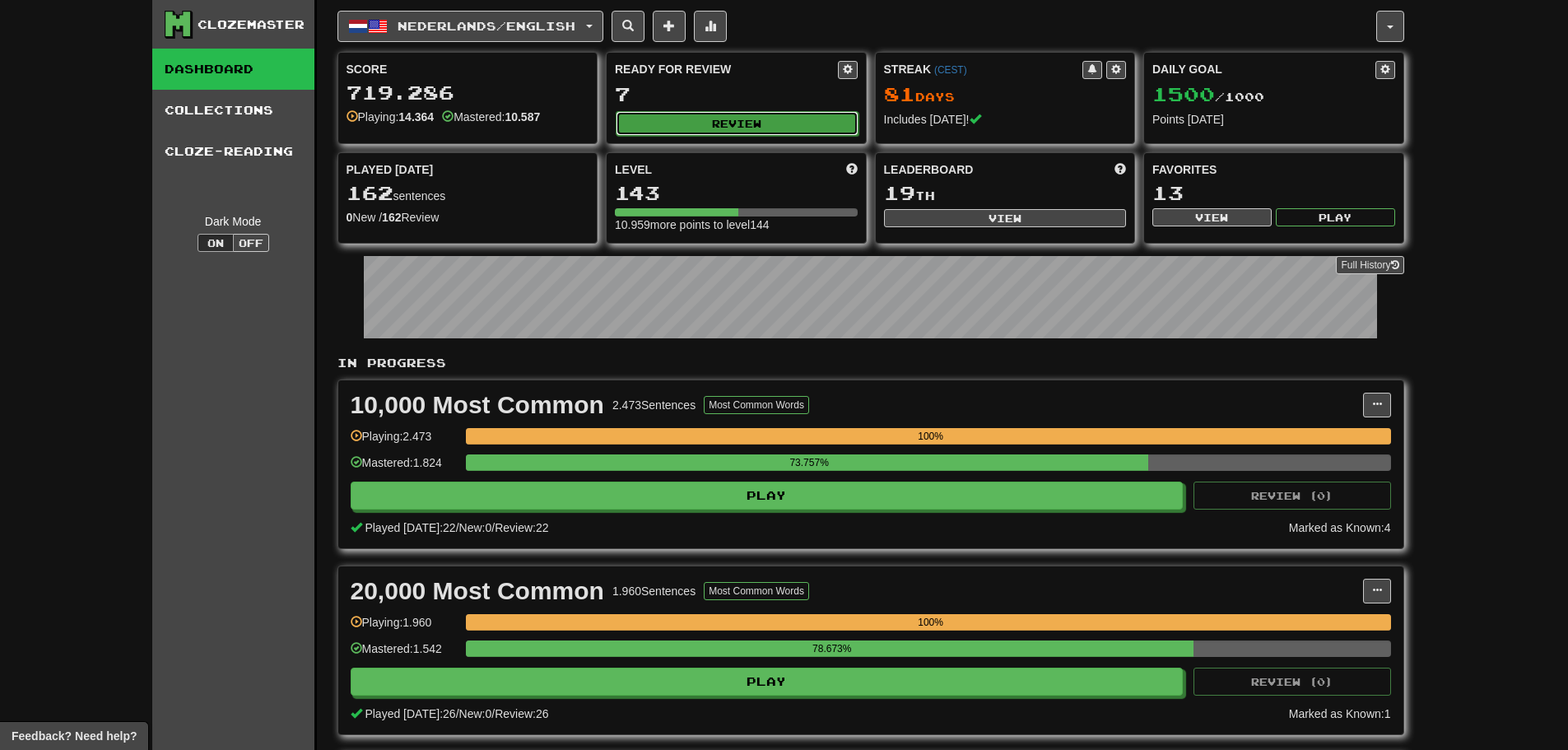
click at [689, 119] on button "Review" at bounding box center [737, 123] width 243 height 25
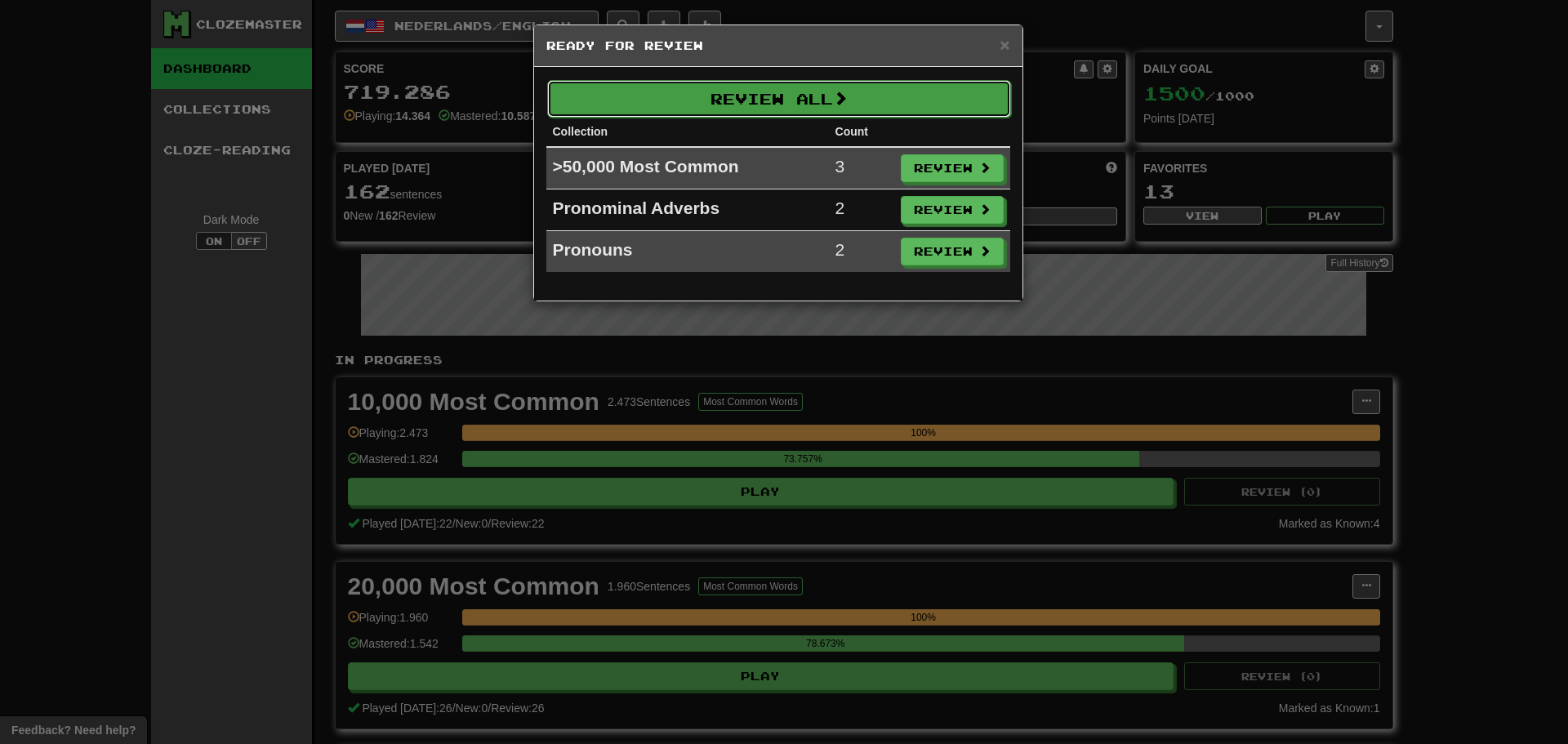
click at [753, 103] on button "Review All" at bounding box center [779, 98] width 464 height 38
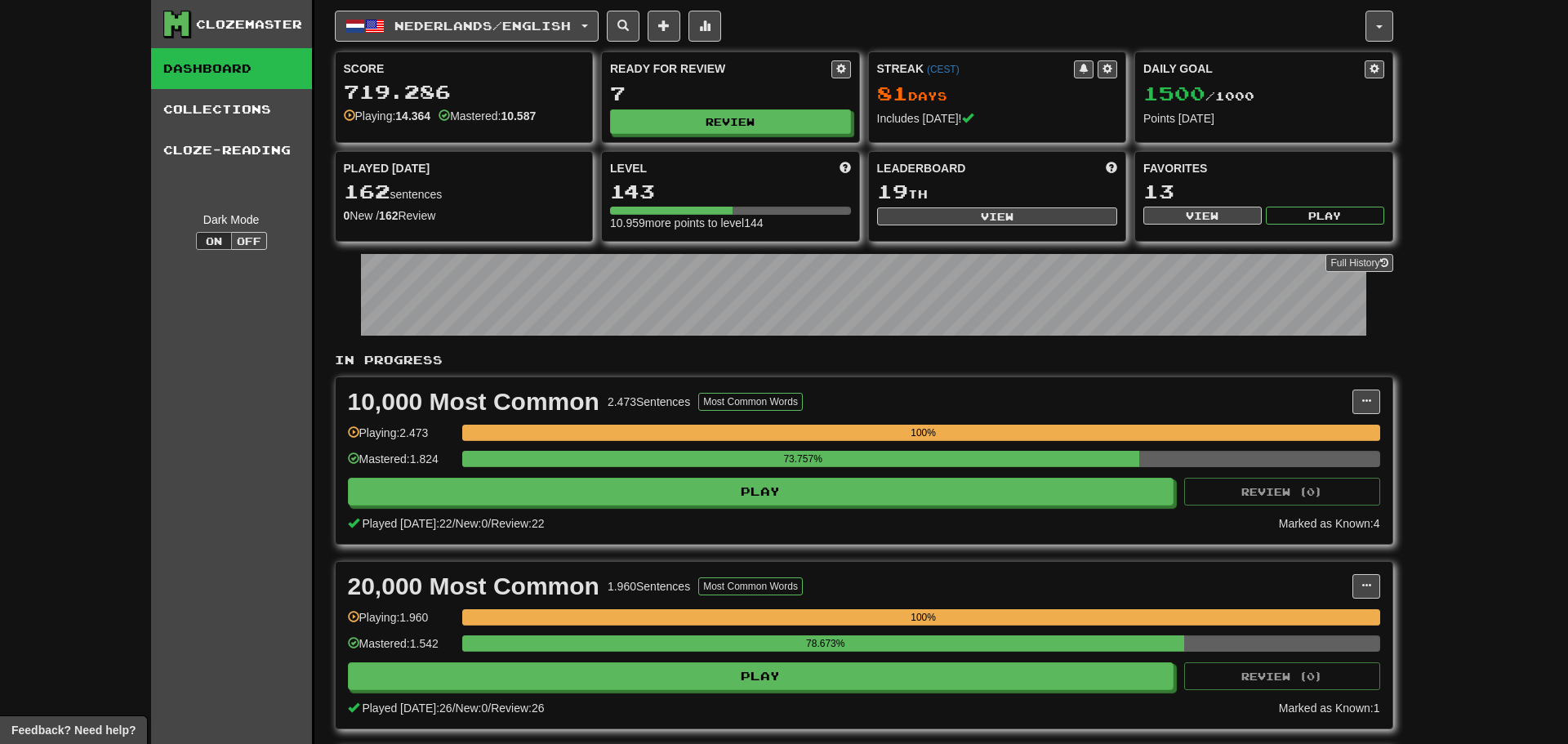
select select "********"
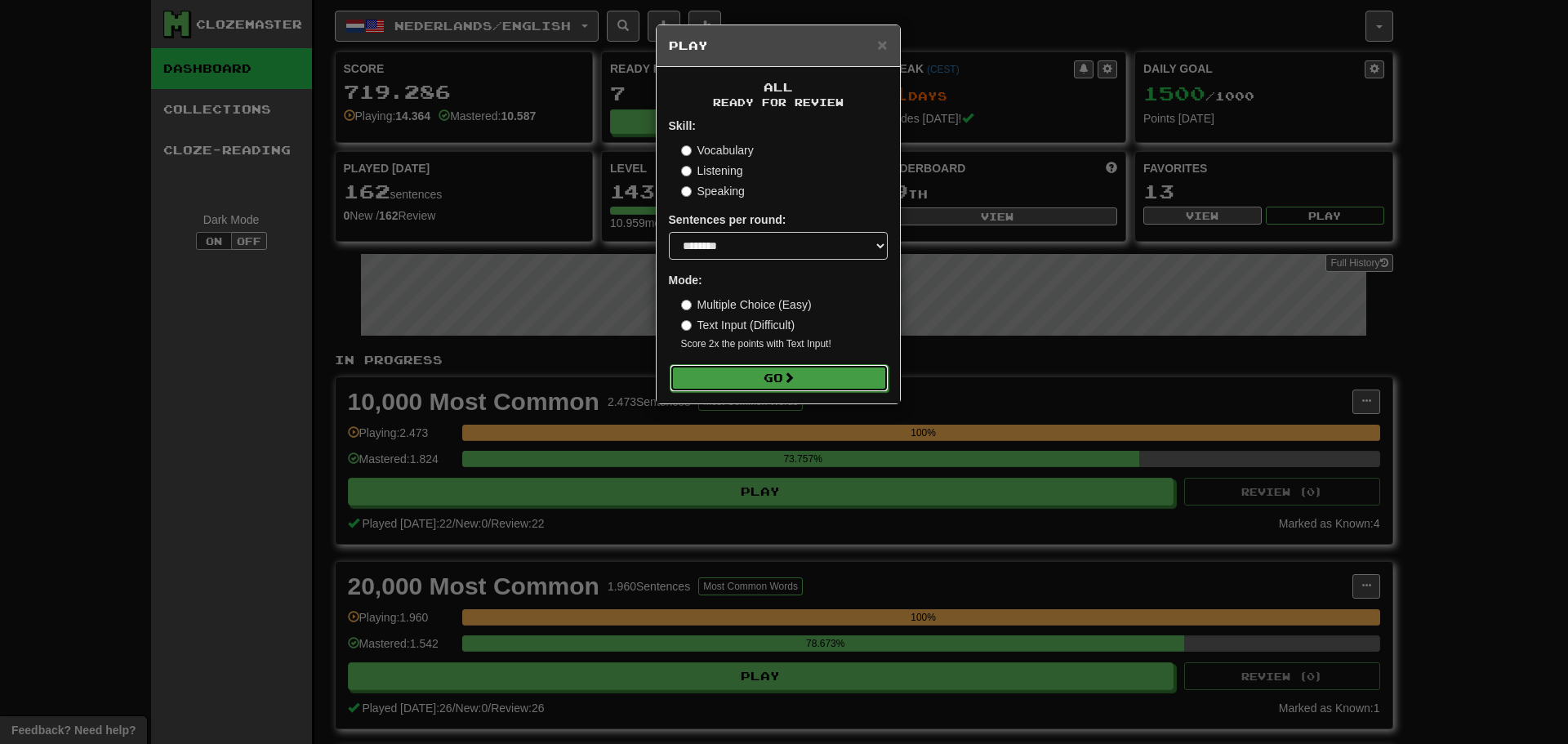
click at [771, 381] on button "Go" at bounding box center [779, 378] width 219 height 28
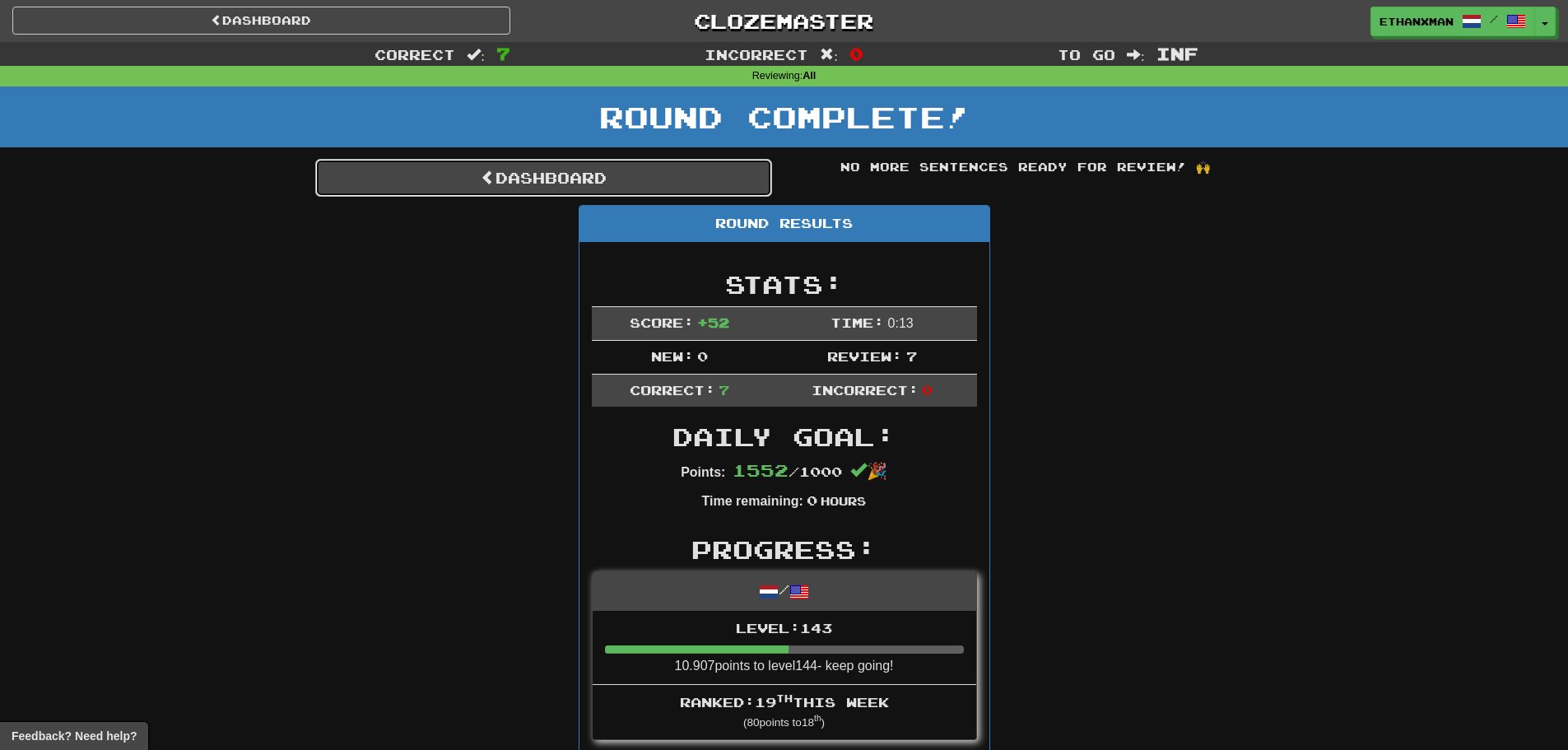
click at [600, 179] on link "Dashboard" at bounding box center [544, 178] width 457 height 38
